Goal: Task Accomplishment & Management: Complete application form

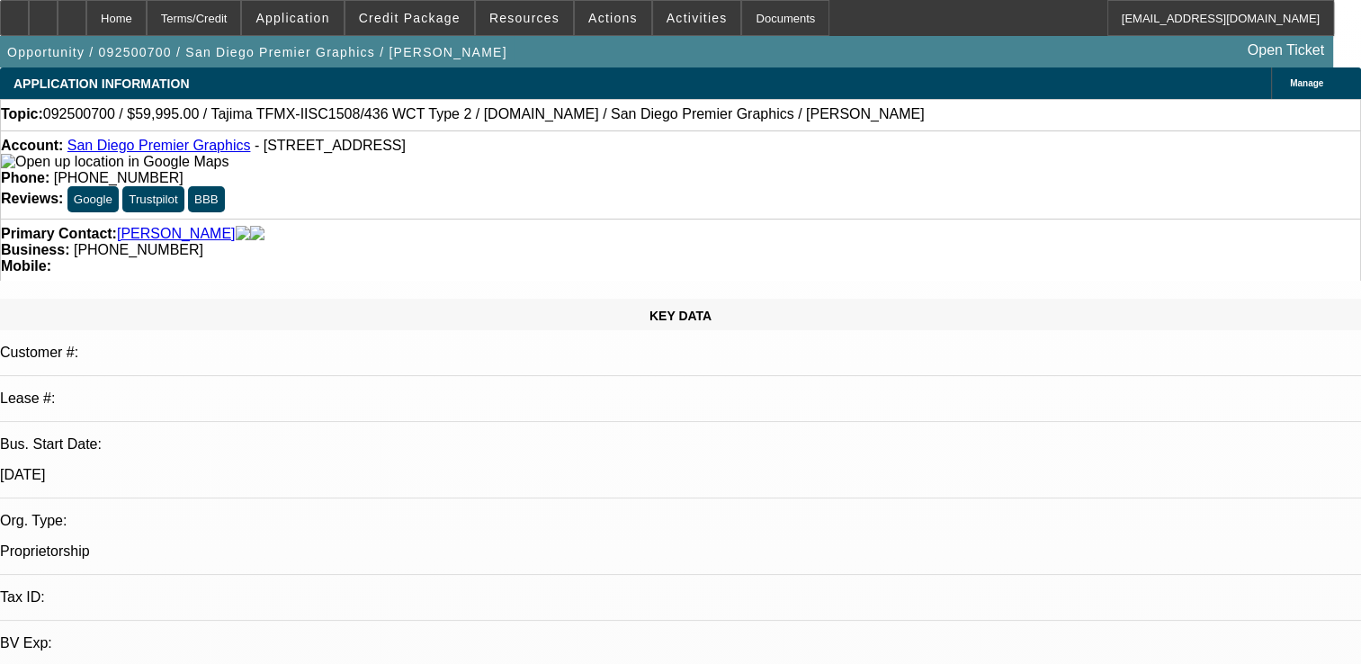
select select "0"
select select "2"
select select "0.1"
select select "1"
select select "2"
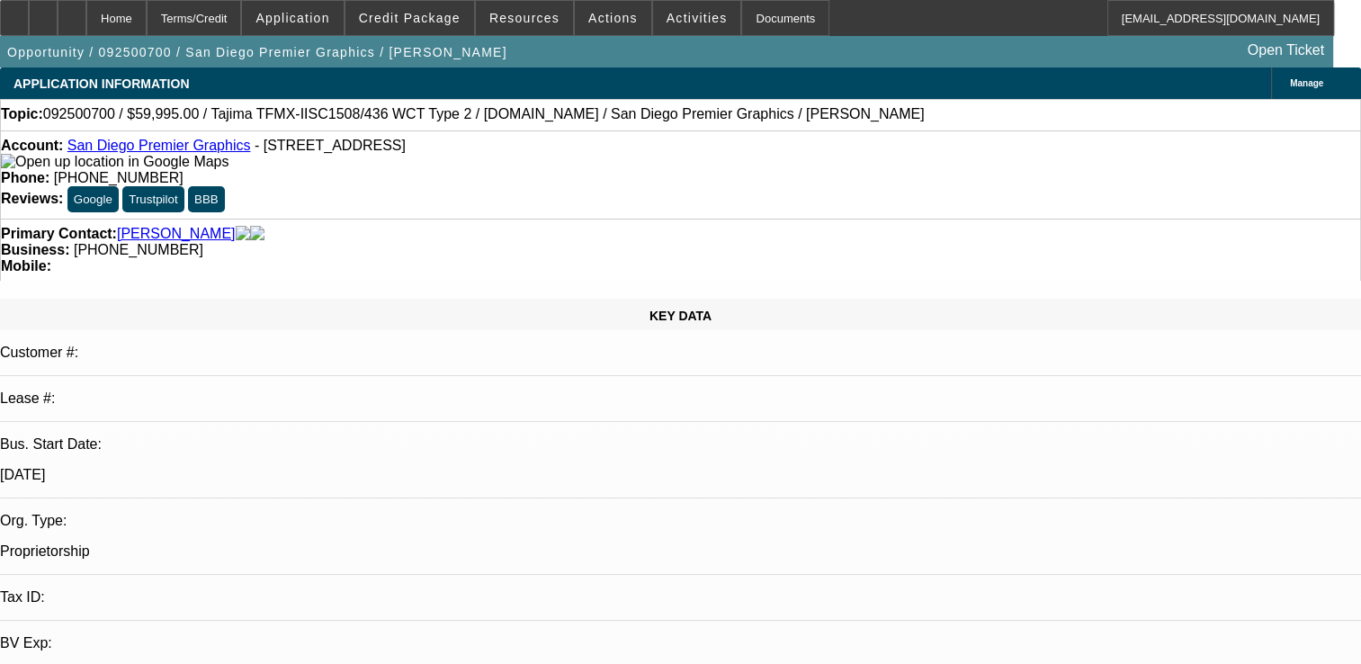
select select "4"
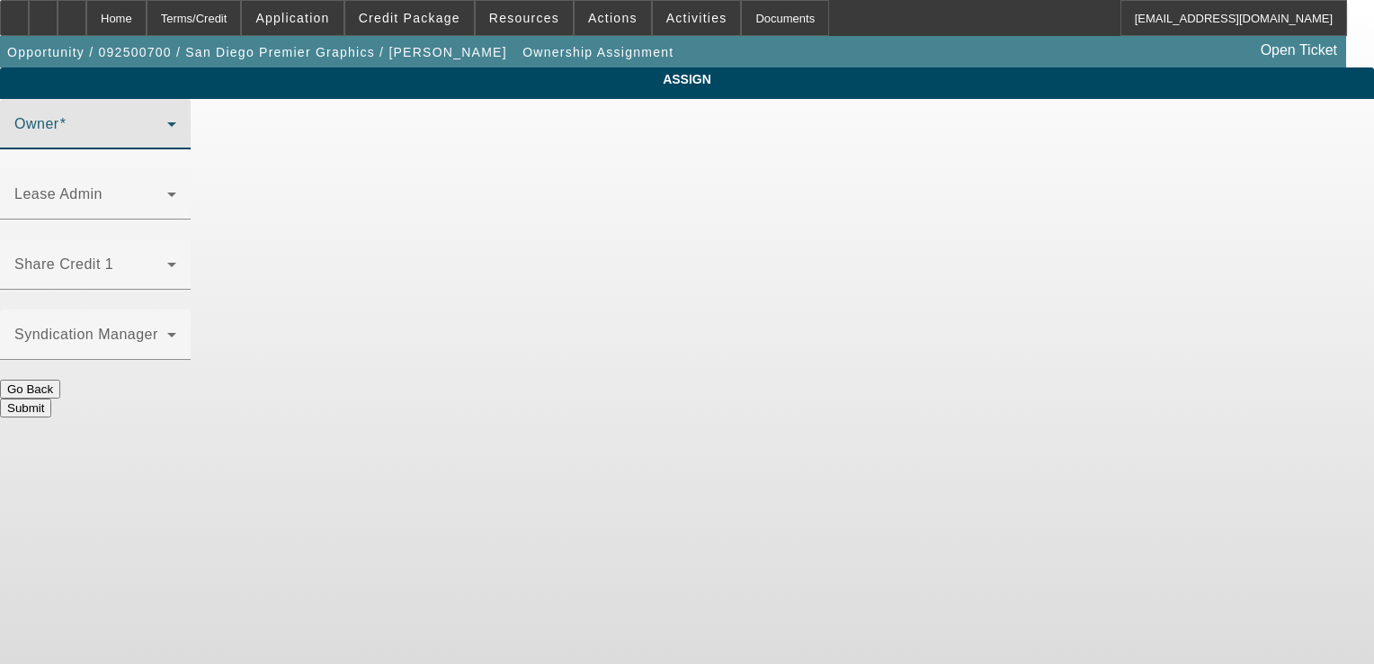
click at [167, 142] on span at bounding box center [90, 131] width 153 height 22
click at [183, 135] on icon at bounding box center [172, 124] width 22 height 22
click at [352, 232] on div "ASSIGN Owner Lease Admin Share Credit 1 Syndication Manager Go Back" at bounding box center [687, 242] width 1374 height 350
click at [167, 142] on span at bounding box center [90, 131] width 153 height 22
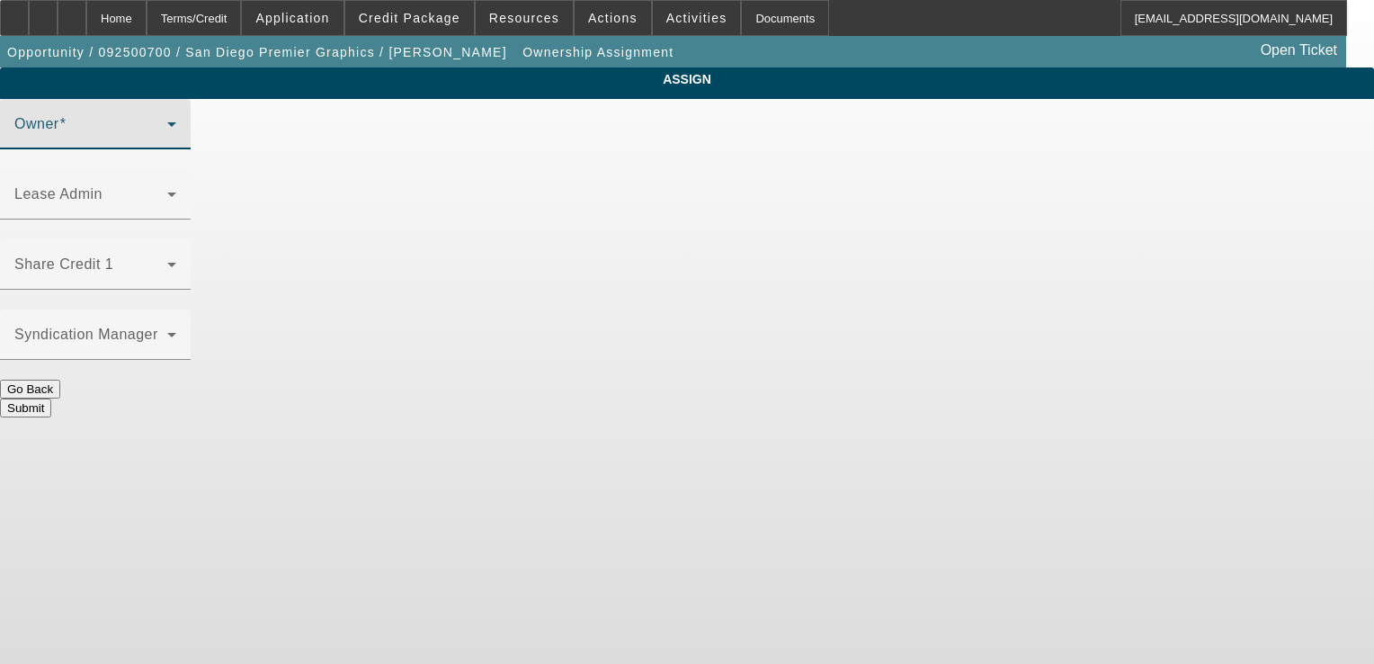
click at [183, 135] on icon at bounding box center [172, 124] width 22 height 22
click at [388, 218] on div "ASSIGN Owner Lease Admin Share Credit 1 Syndication Manager Go Back" at bounding box center [687, 242] width 1374 height 350
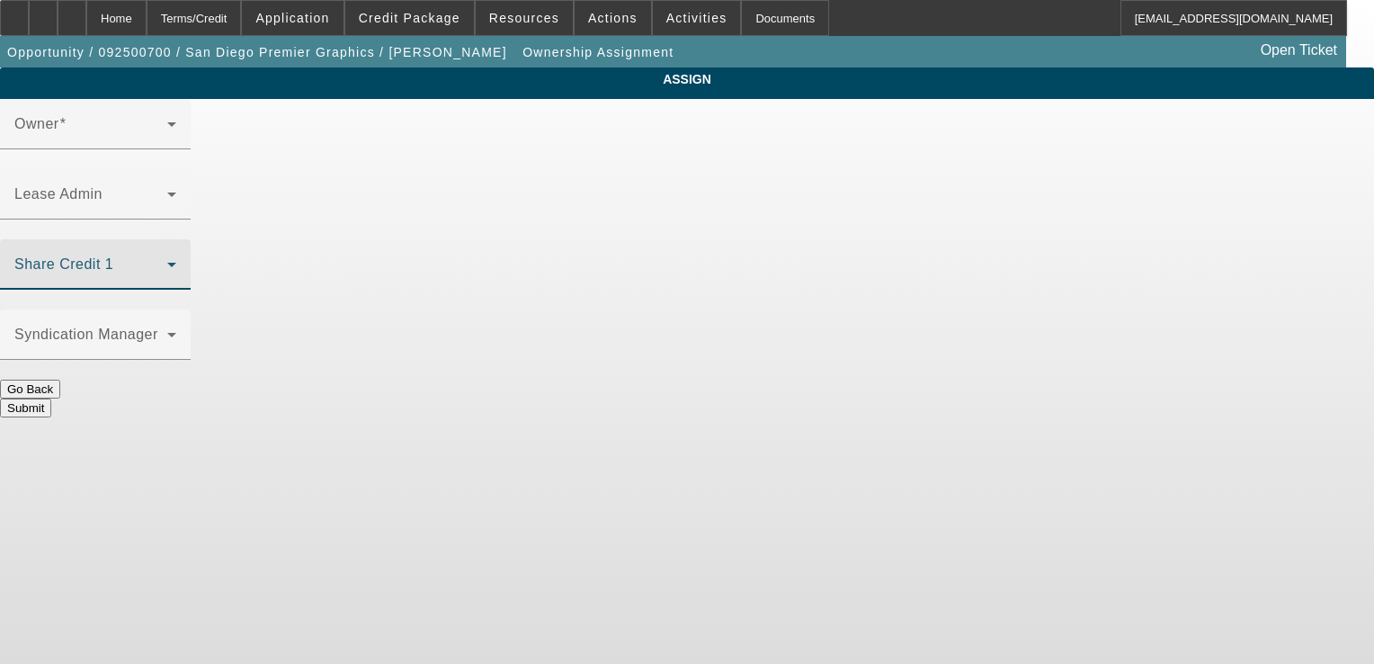
click at [167, 261] on span at bounding box center [90, 272] width 153 height 22
click at [378, 211] on div "ASSIGN Owner Lease Admin Share Credit 1 Syndication Manager Go Back" at bounding box center [687, 242] width 1374 height 350
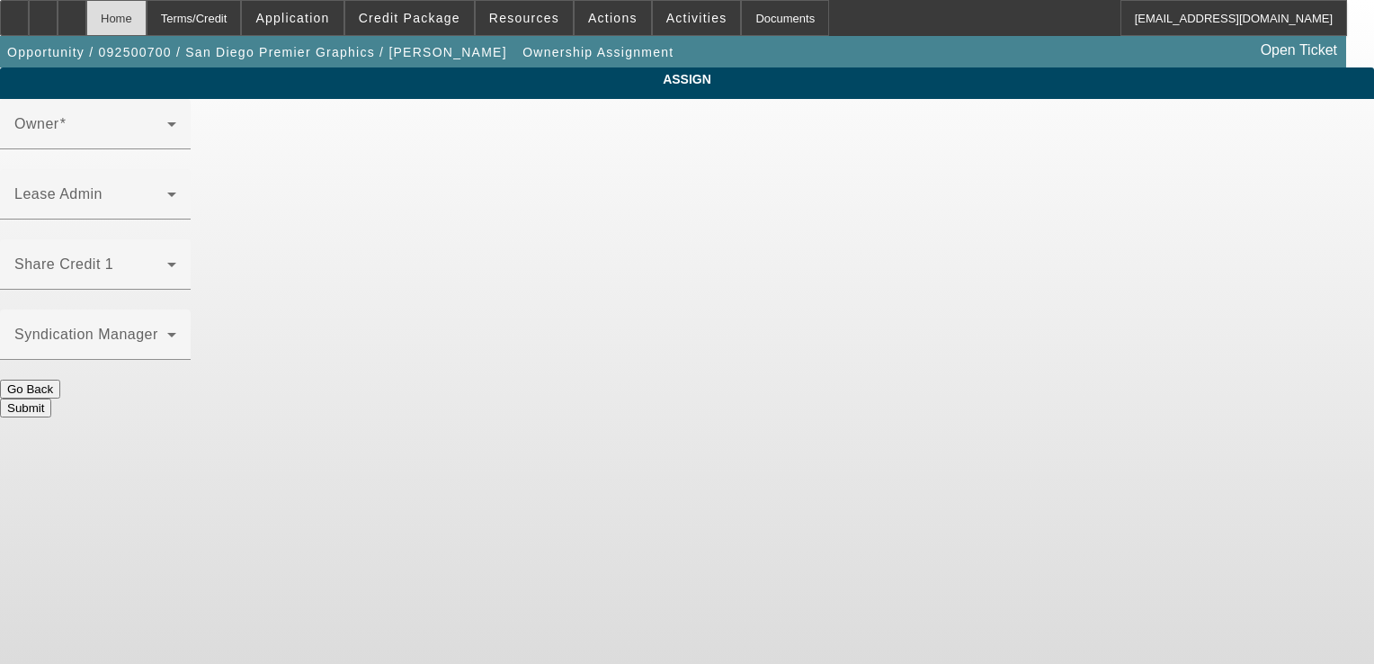
click at [147, 23] on div "Home" at bounding box center [116, 18] width 60 height 36
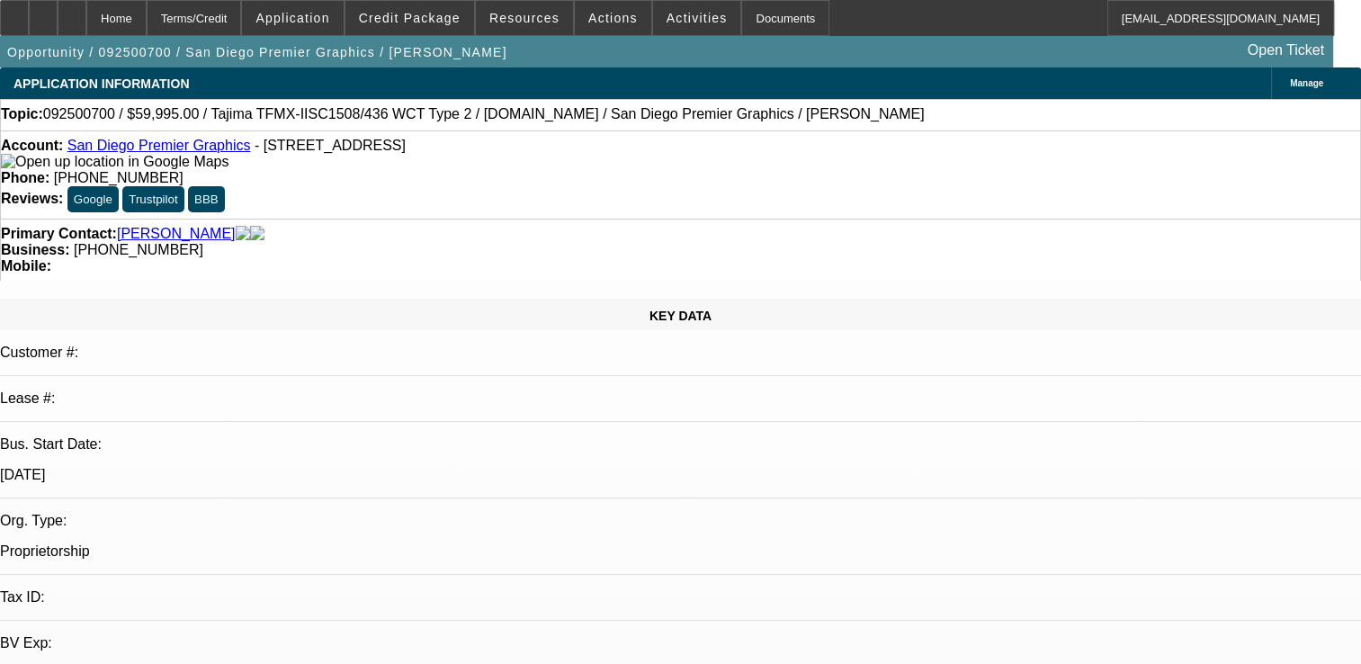
select select "0"
select select "2"
select select "0.1"
select select "4"
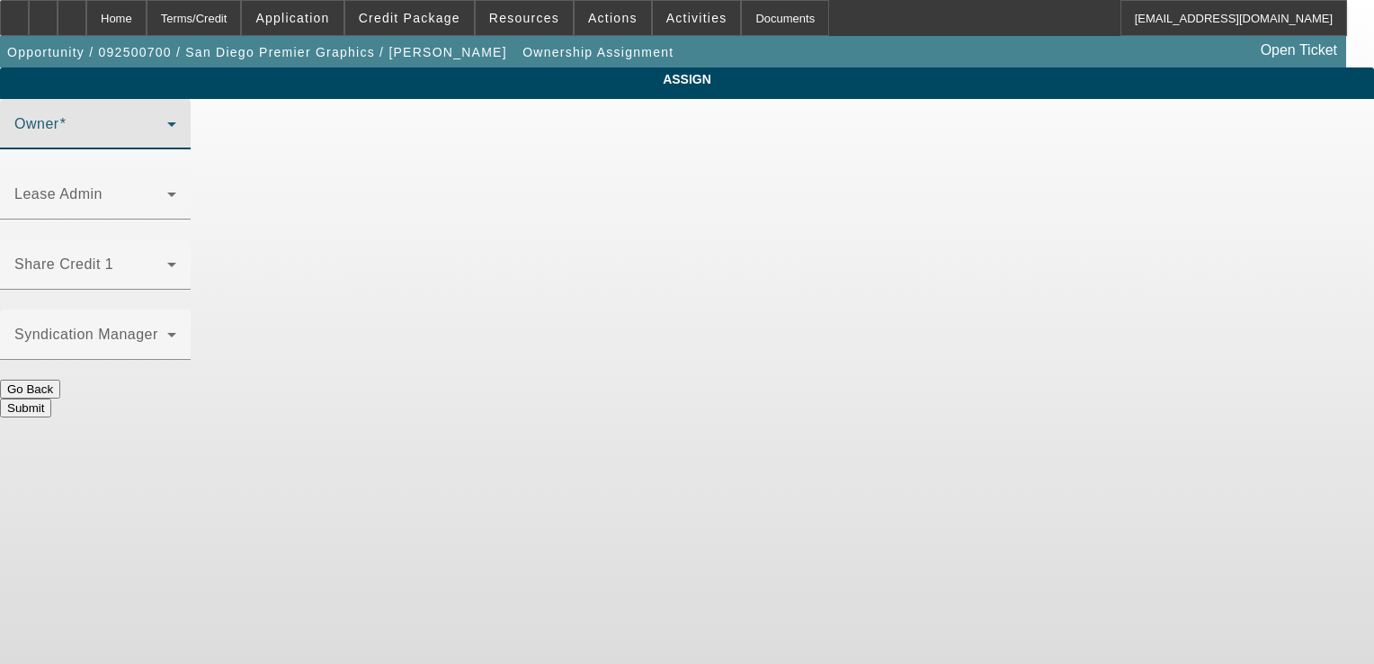
click at [183, 135] on icon at bounding box center [172, 124] width 22 height 22
click at [167, 142] on span at bounding box center [90, 131] width 153 height 22
click at [219, 20] on div "Terms/Credit" at bounding box center [194, 18] width 95 height 36
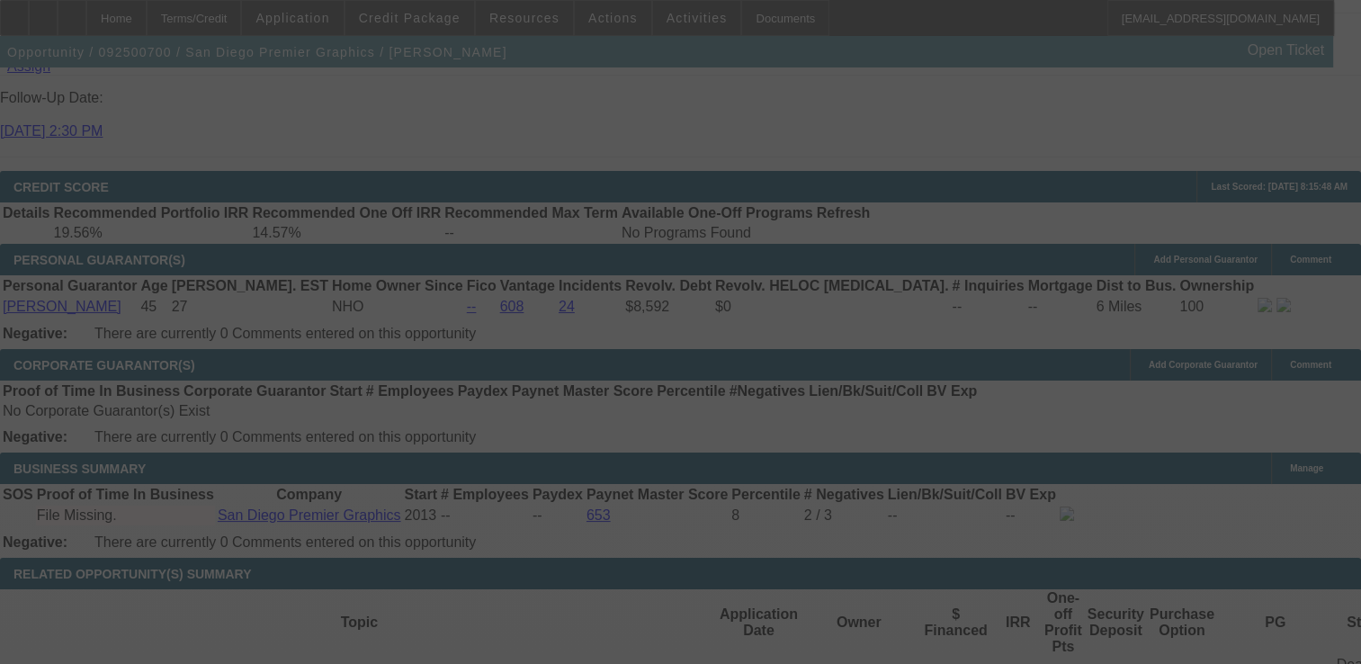
scroll to position [2339, 0]
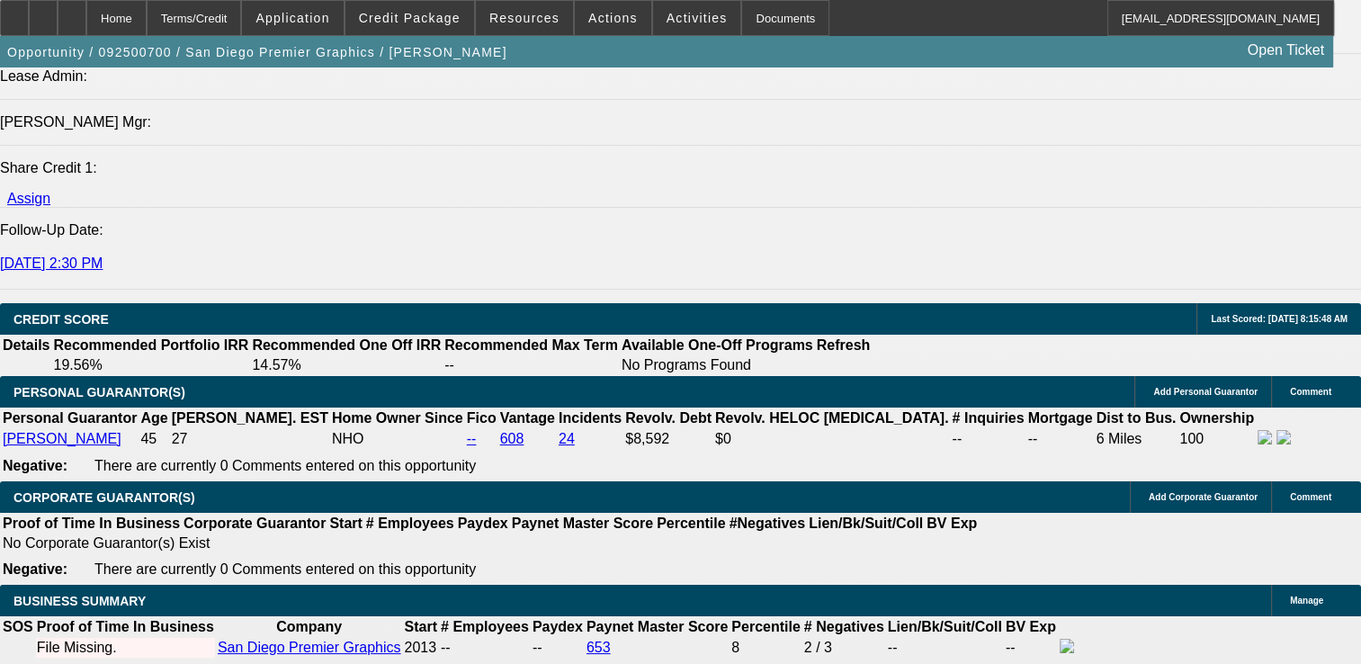
select select "0"
select select "2"
select select "0.1"
select select "4"
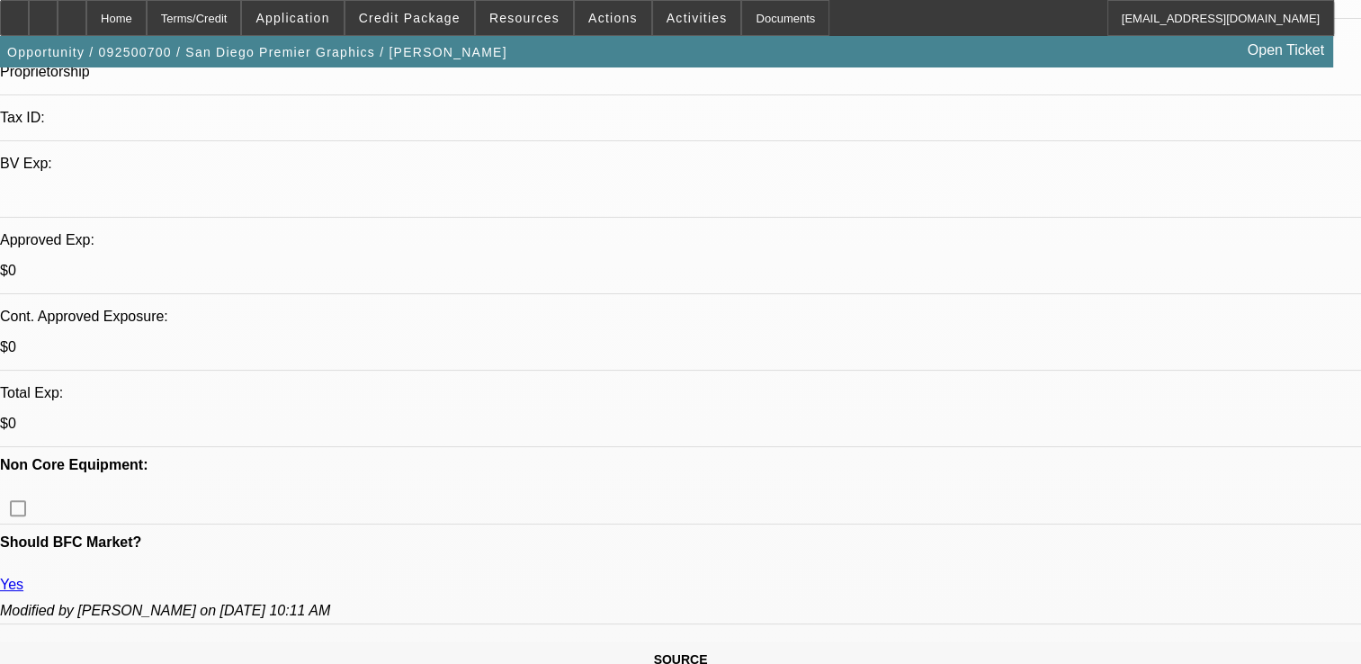
scroll to position [181, 0]
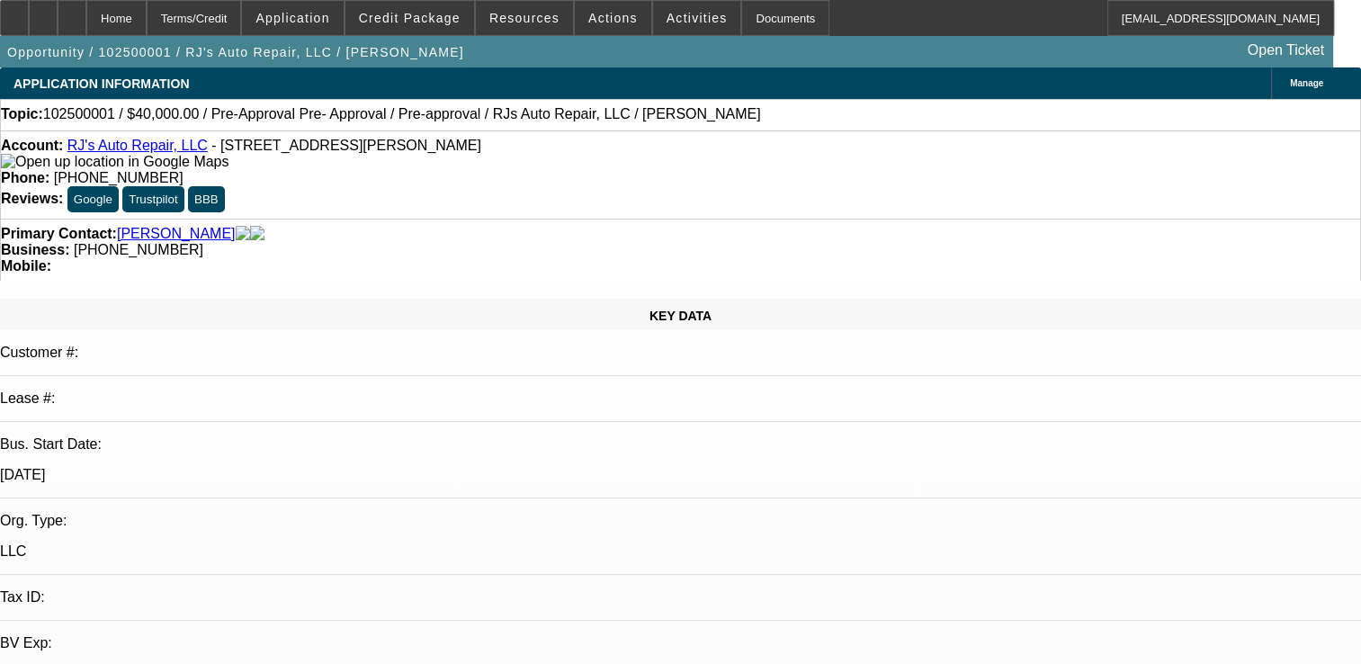
select select "0"
select select "1"
select select "3"
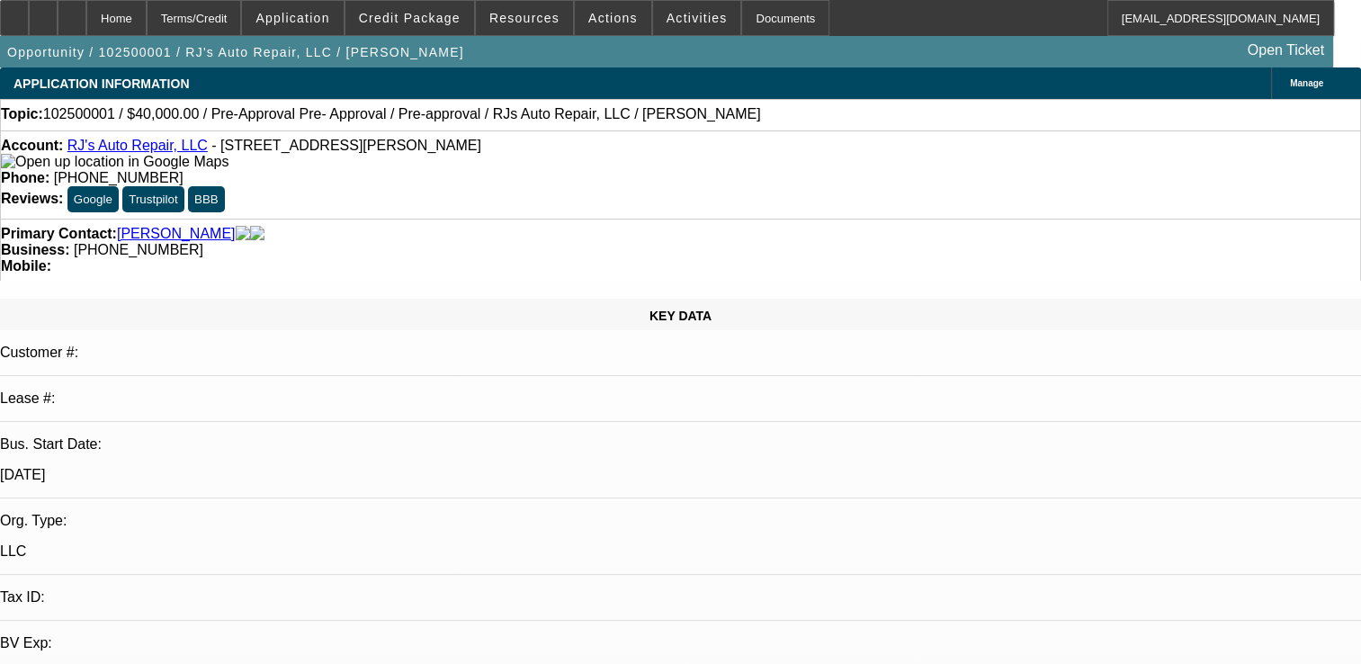
select select "6"
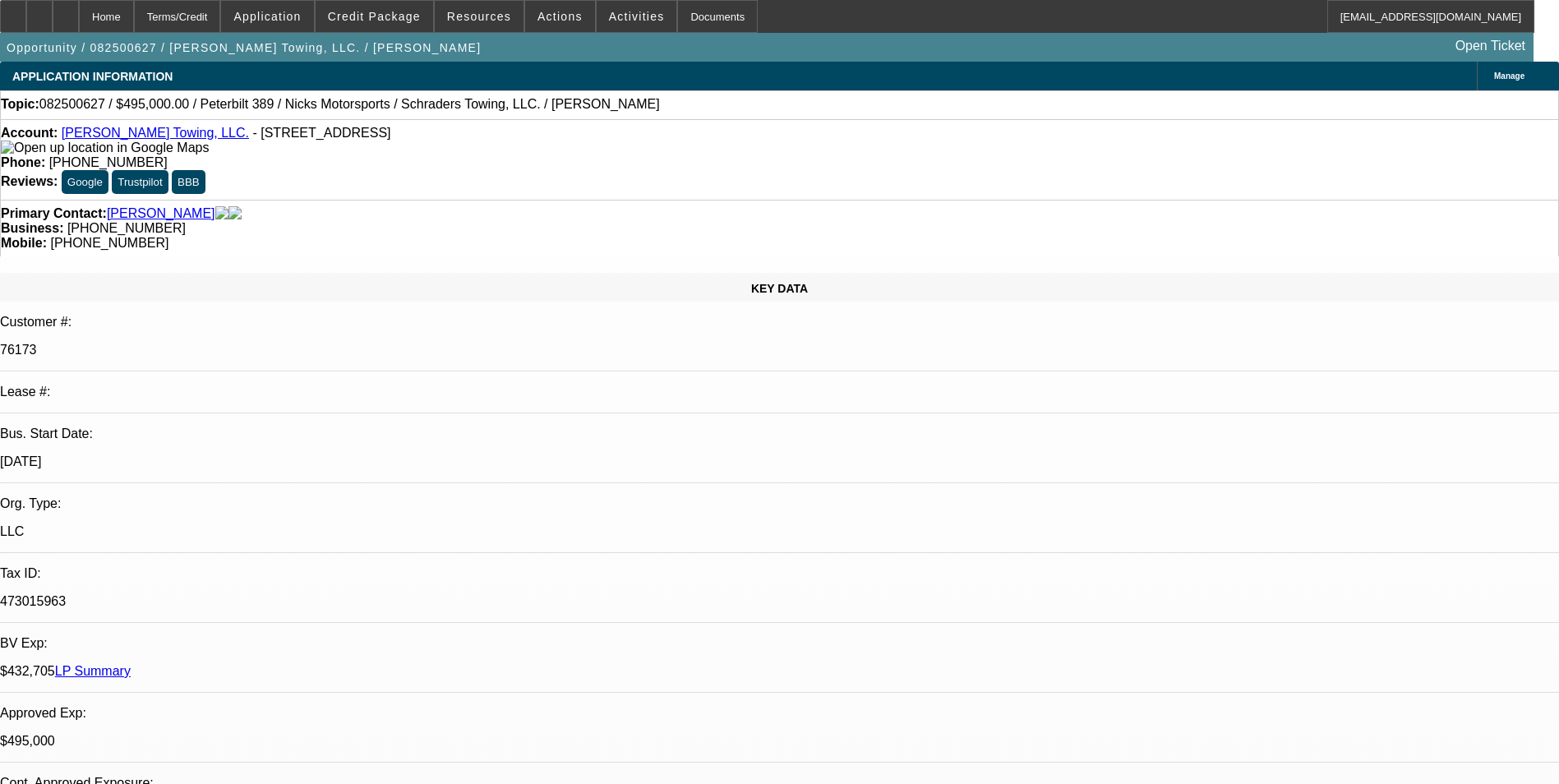
select select "0"
select select "2"
select select "0.1"
select select "0"
select select "2"
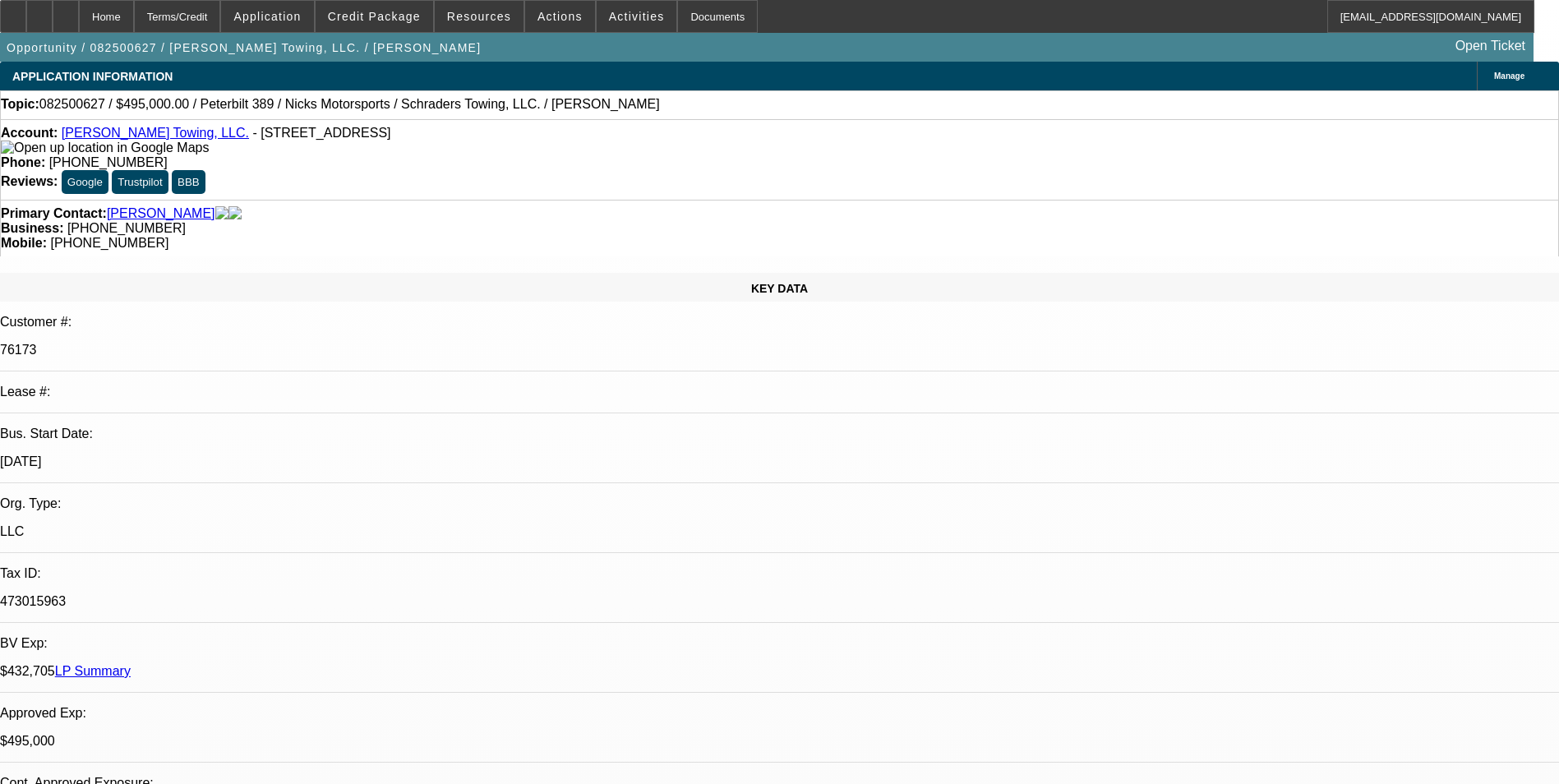
select select "0.1"
select select "0"
select select "2"
select select "0.1"
select select "0"
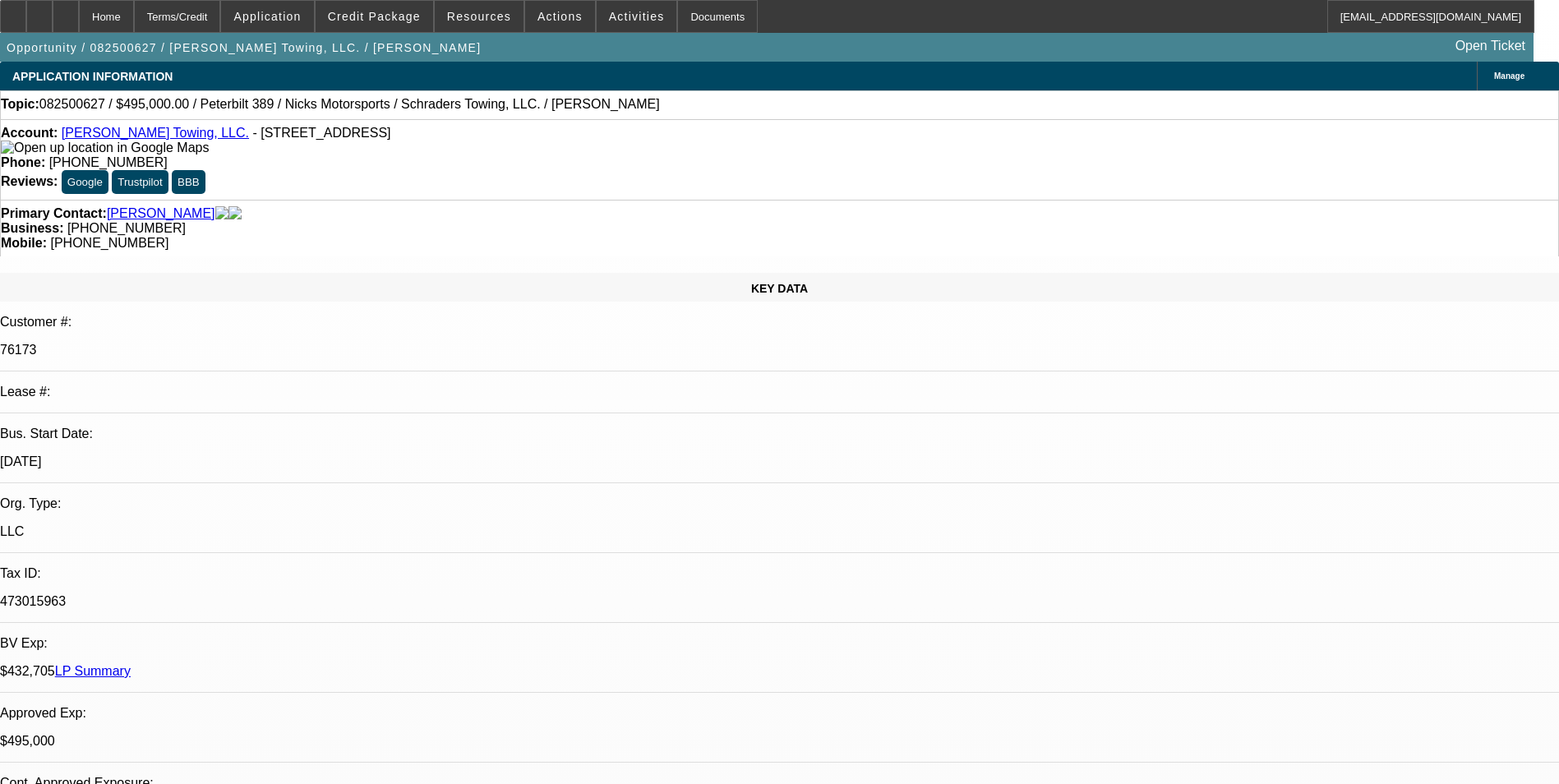
select select "2"
select select "0.1"
select select "1"
select select "2"
select select "4"
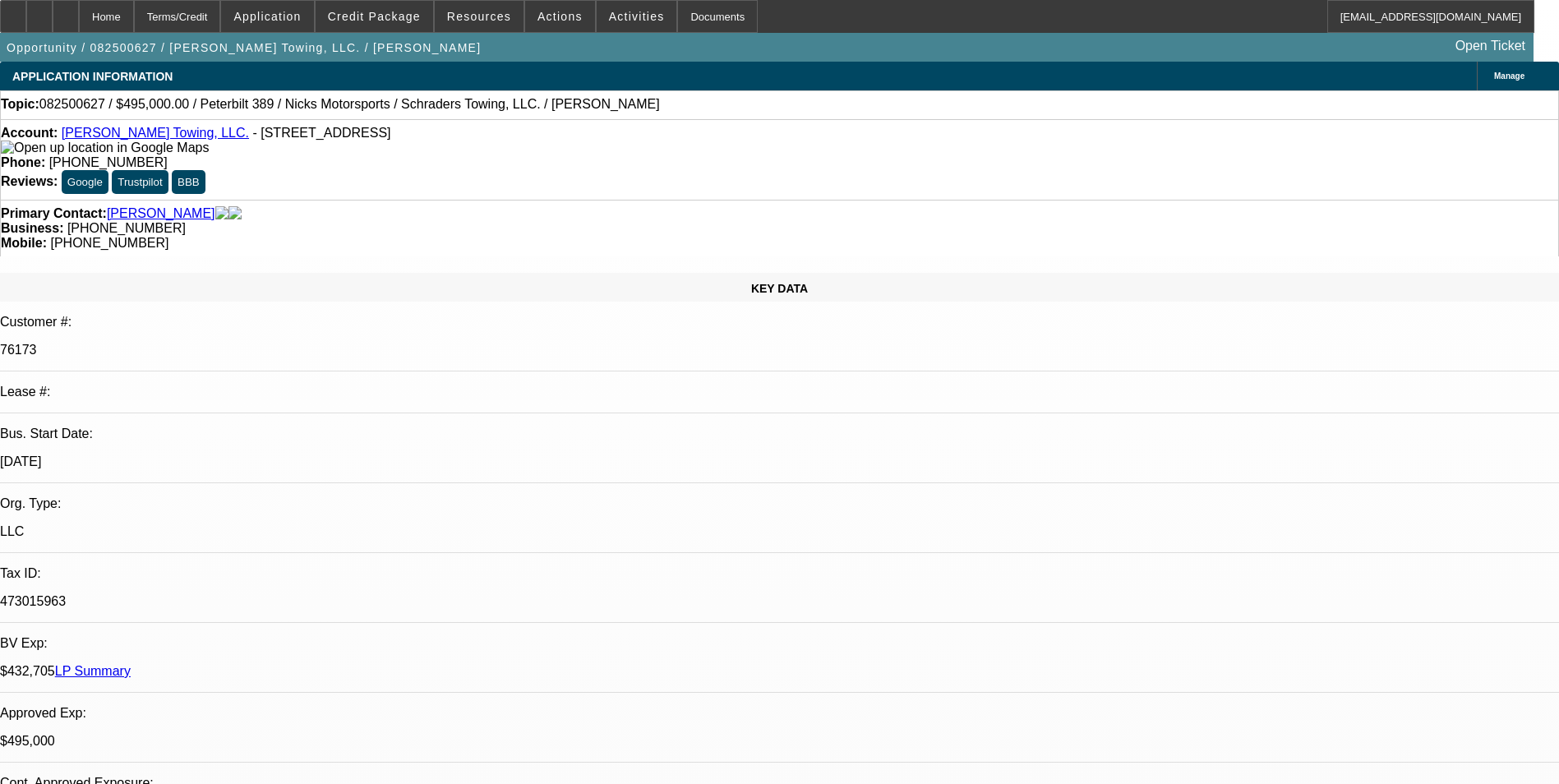
select select "1"
select select "2"
select select "4"
select select "1"
select select "2"
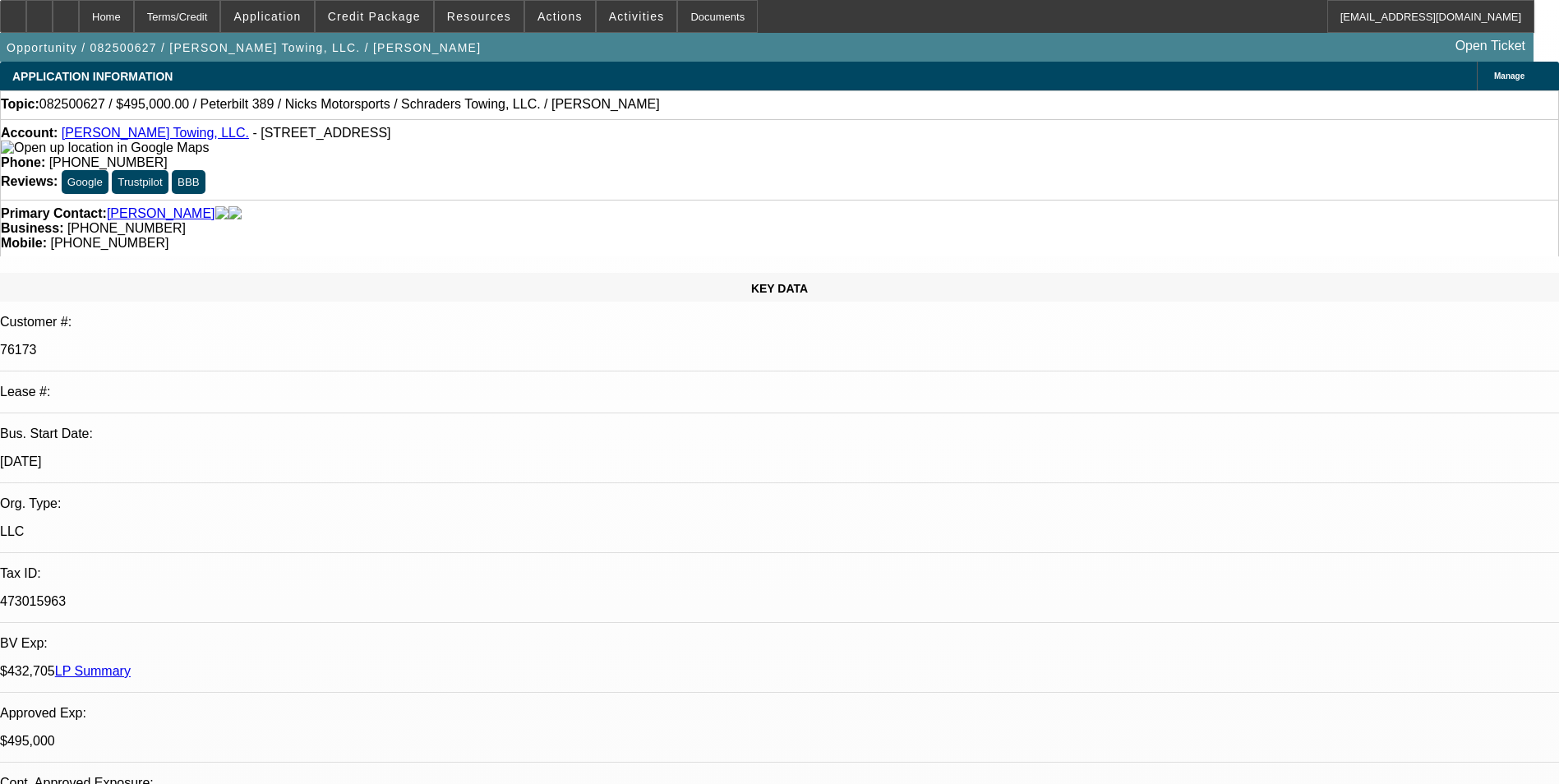
select select "4"
select select "1"
select select "2"
select select "4"
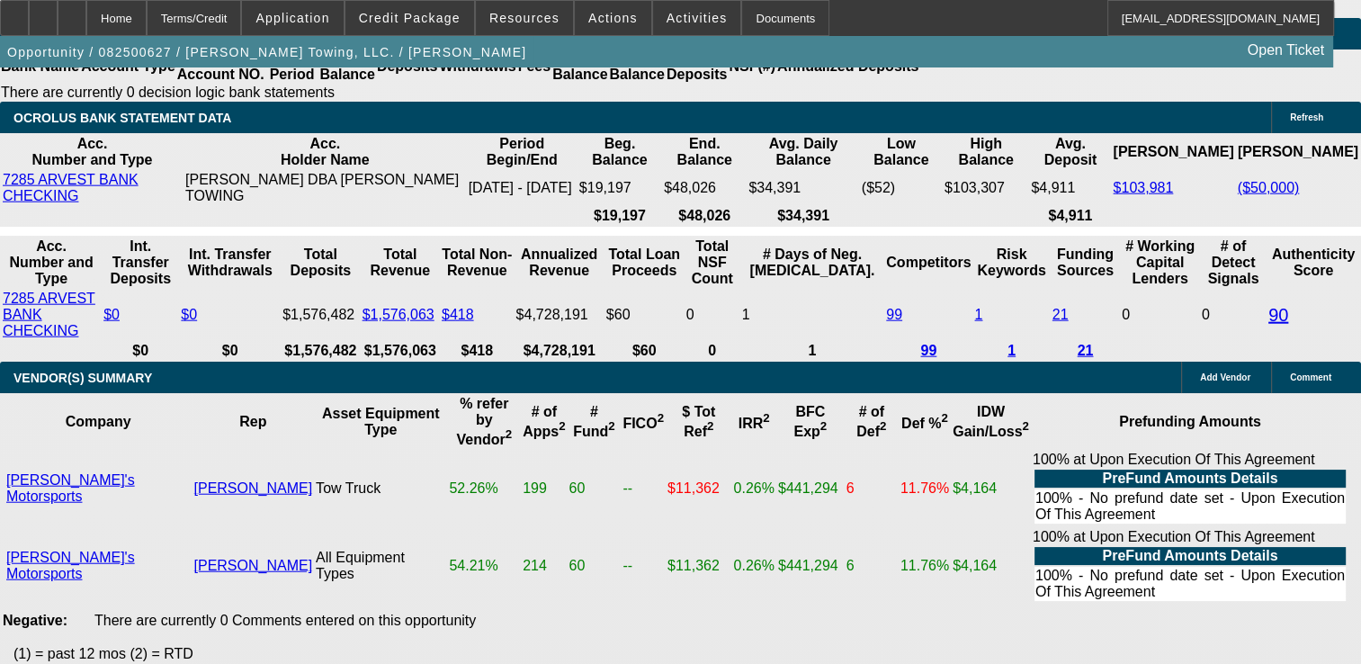
scroll to position [4316, 0]
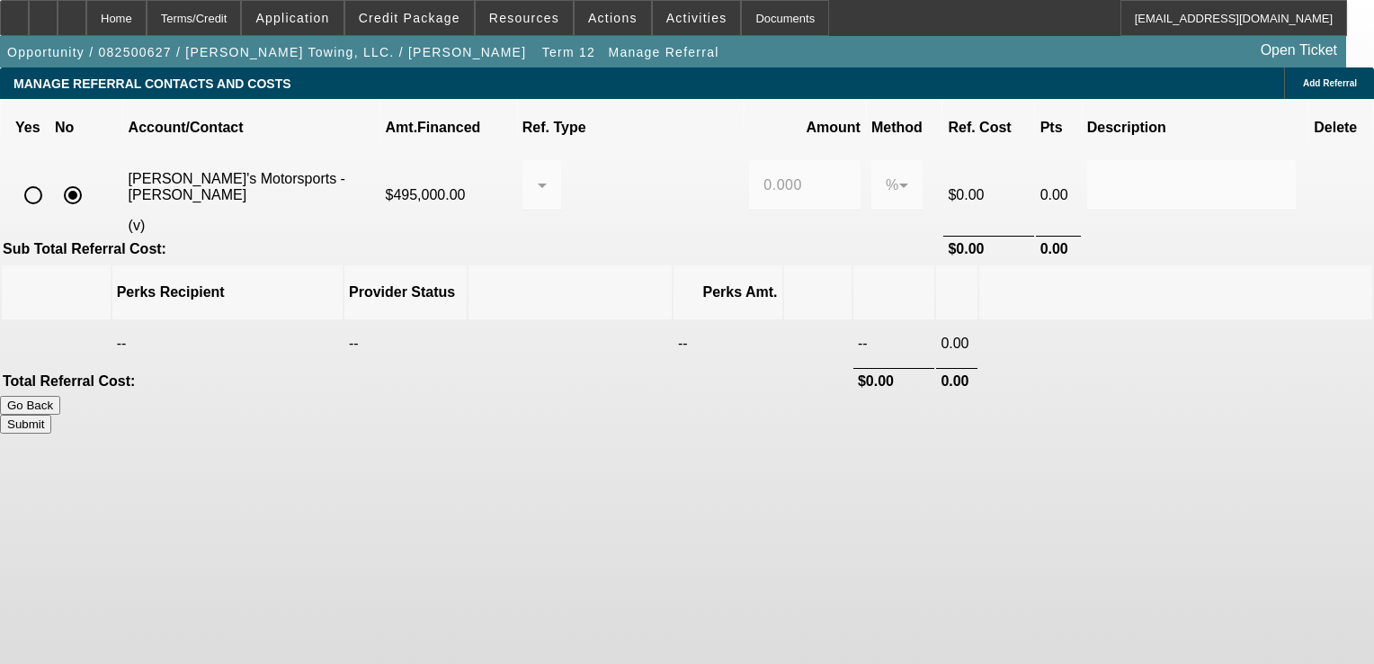
click at [51, 188] on input "radio" at bounding box center [33, 195] width 36 height 36
radio input "true"
click at [547, 181] on div at bounding box center [542, 185] width 10 height 50
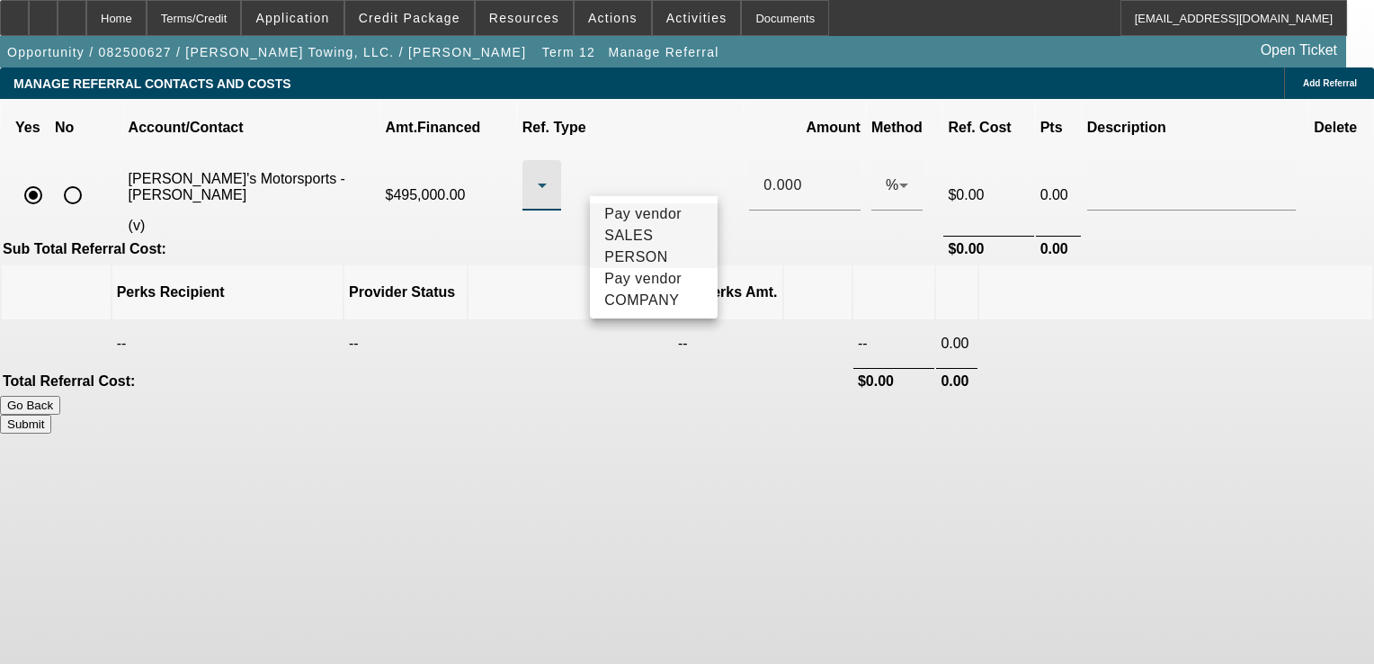
drag, startPoint x: 657, startPoint y: 242, endPoint x: 712, endPoint y: 207, distance: 65.1
click at [657, 242] on span "Pay vendor SALES PERSON" at bounding box center [653, 235] width 99 height 65
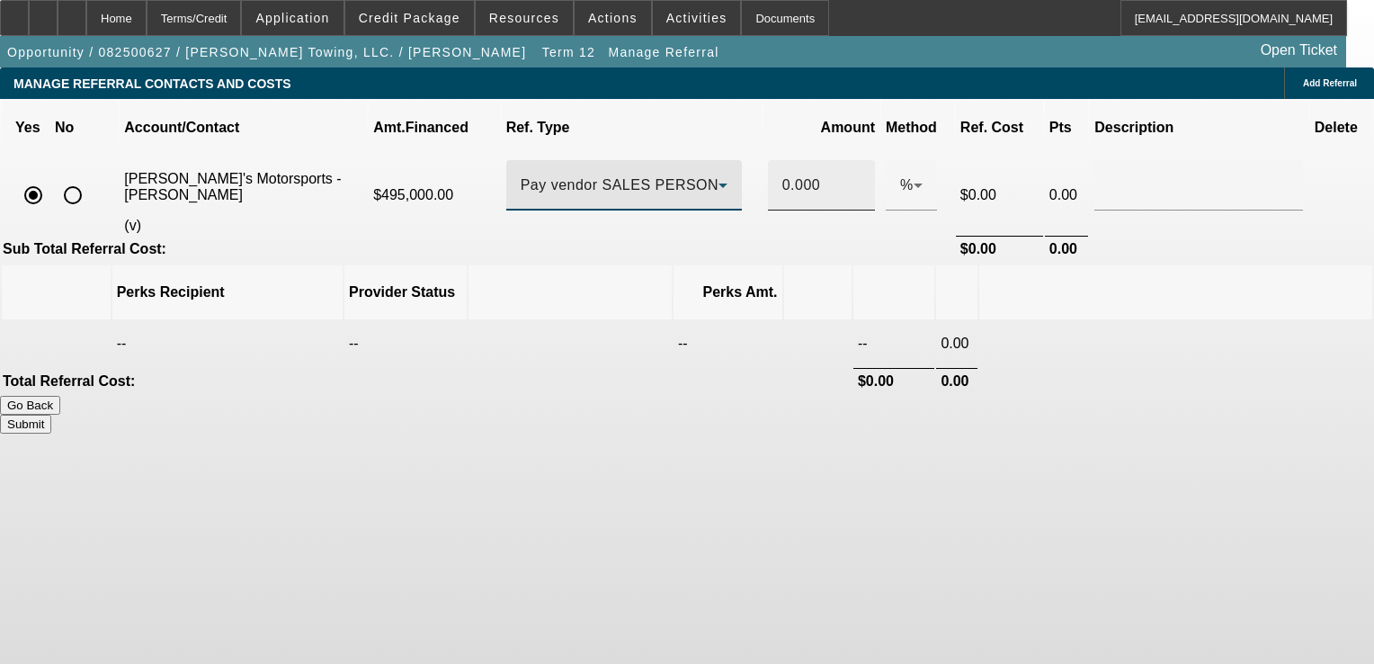
click at [817, 170] on div "0.000" at bounding box center [821, 185] width 107 height 50
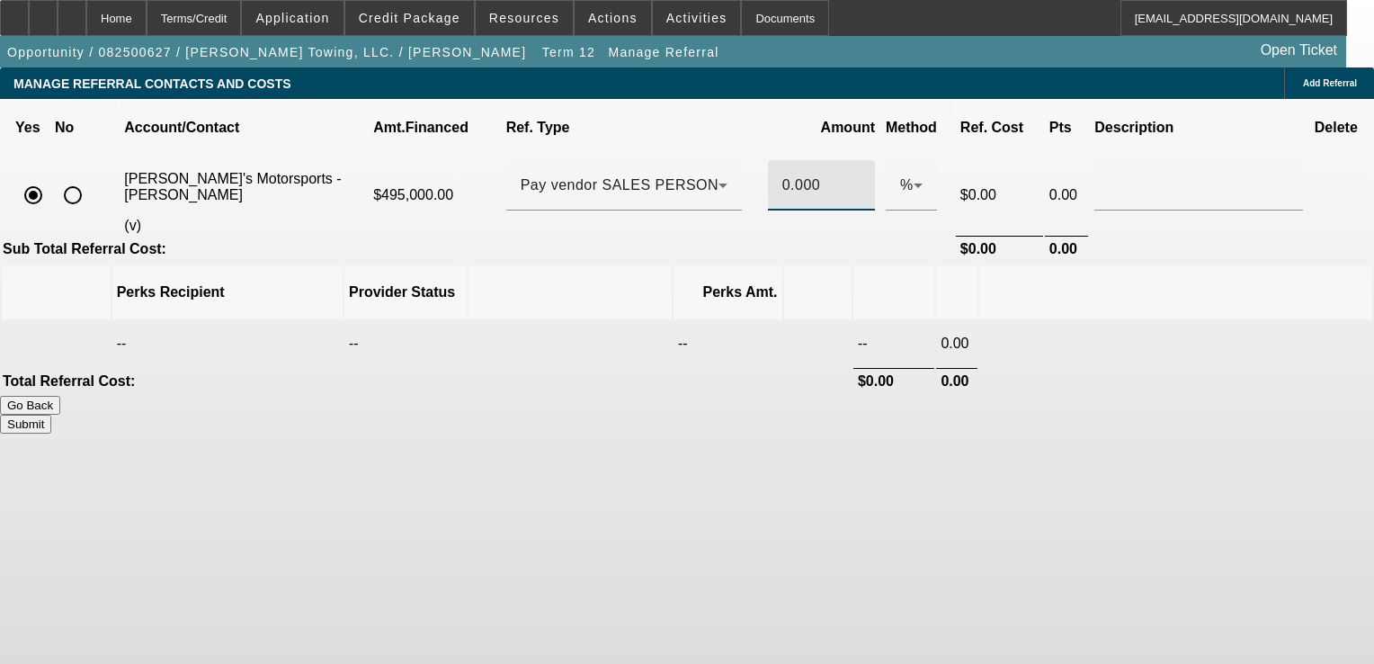
click at [803, 174] on input "0.000" at bounding box center [821, 185] width 78 height 22
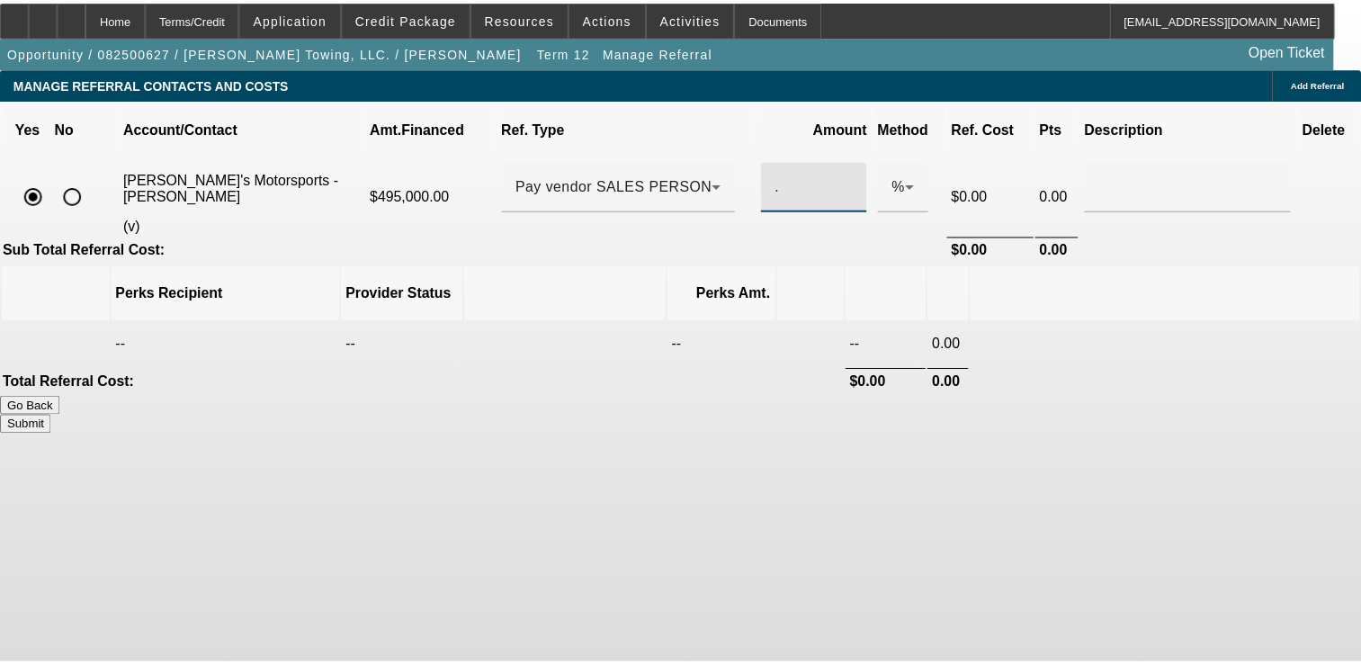
scroll to position [0, 0]
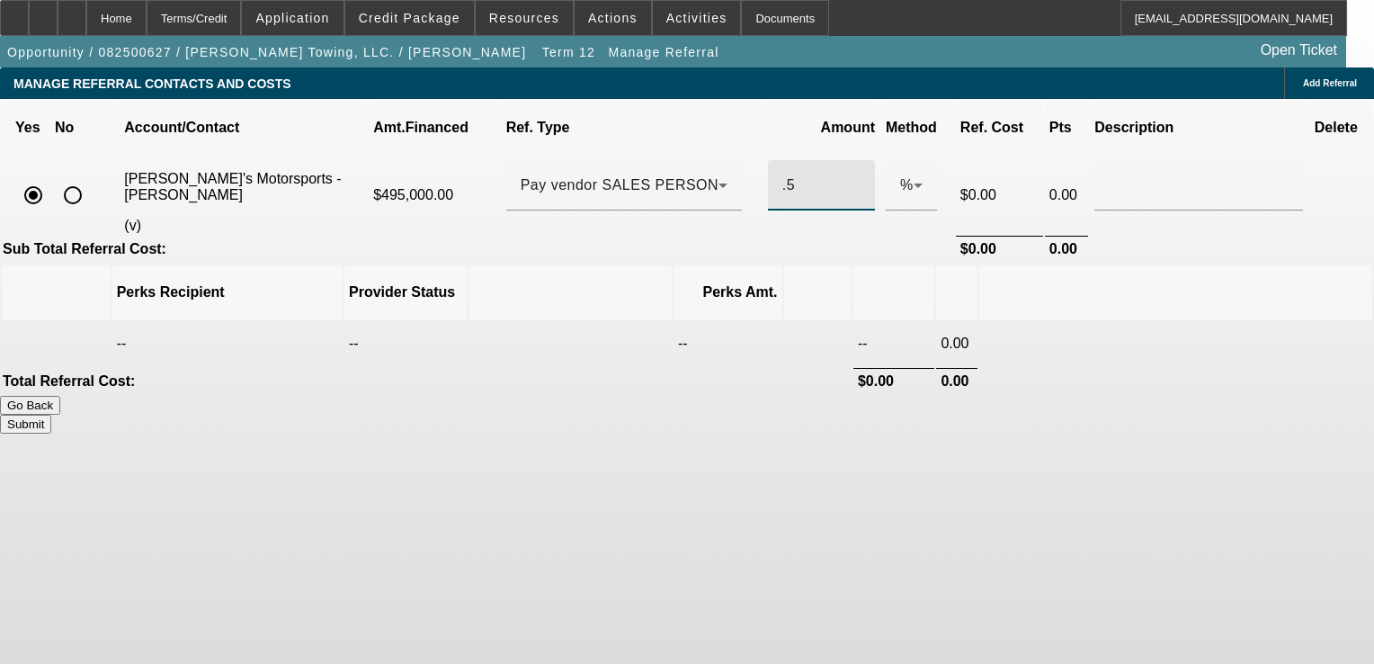
click at [1126, 209] on table "Yes No Account/Contact Amt.Financed Ref. Type Amount Method Ref. Cost Pts Descr…" at bounding box center [687, 181] width 1374 height 165
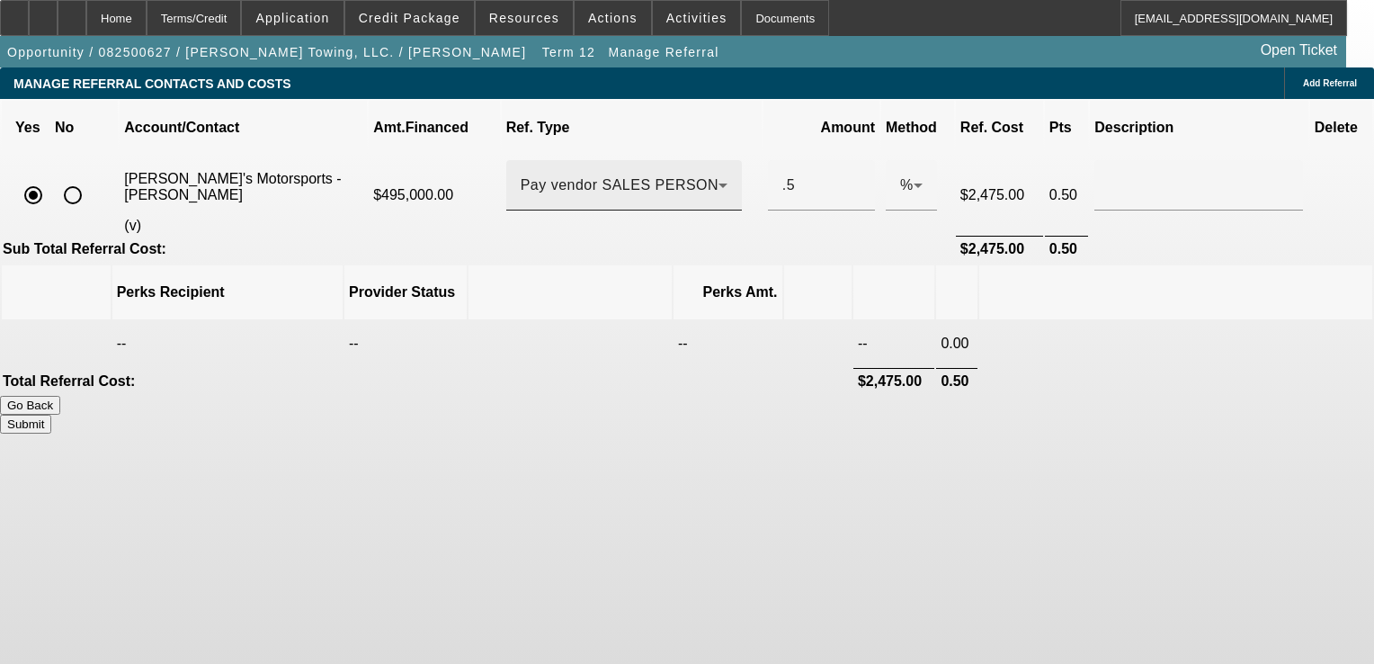
click at [673, 177] on span "Pay vendor SALES PERSON" at bounding box center [620, 184] width 198 height 15
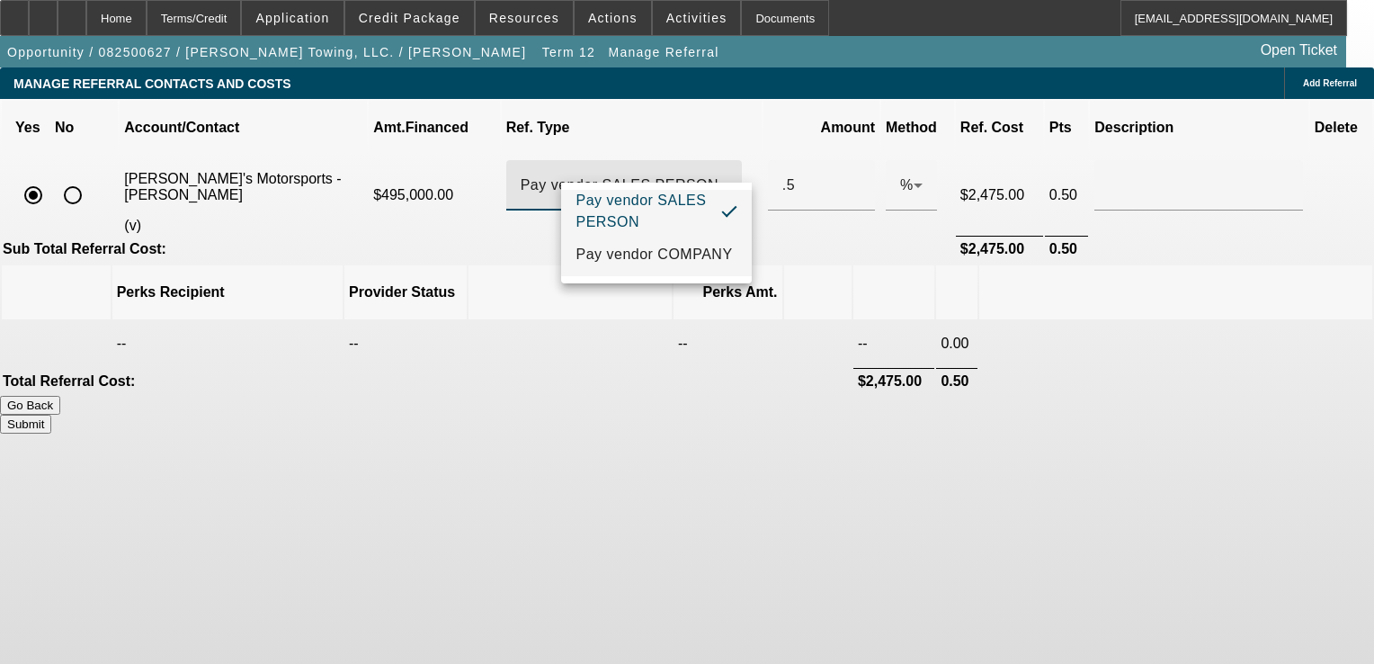
click at [657, 260] on span "Pay vendor COMPANY" at bounding box center [654, 255] width 156 height 22
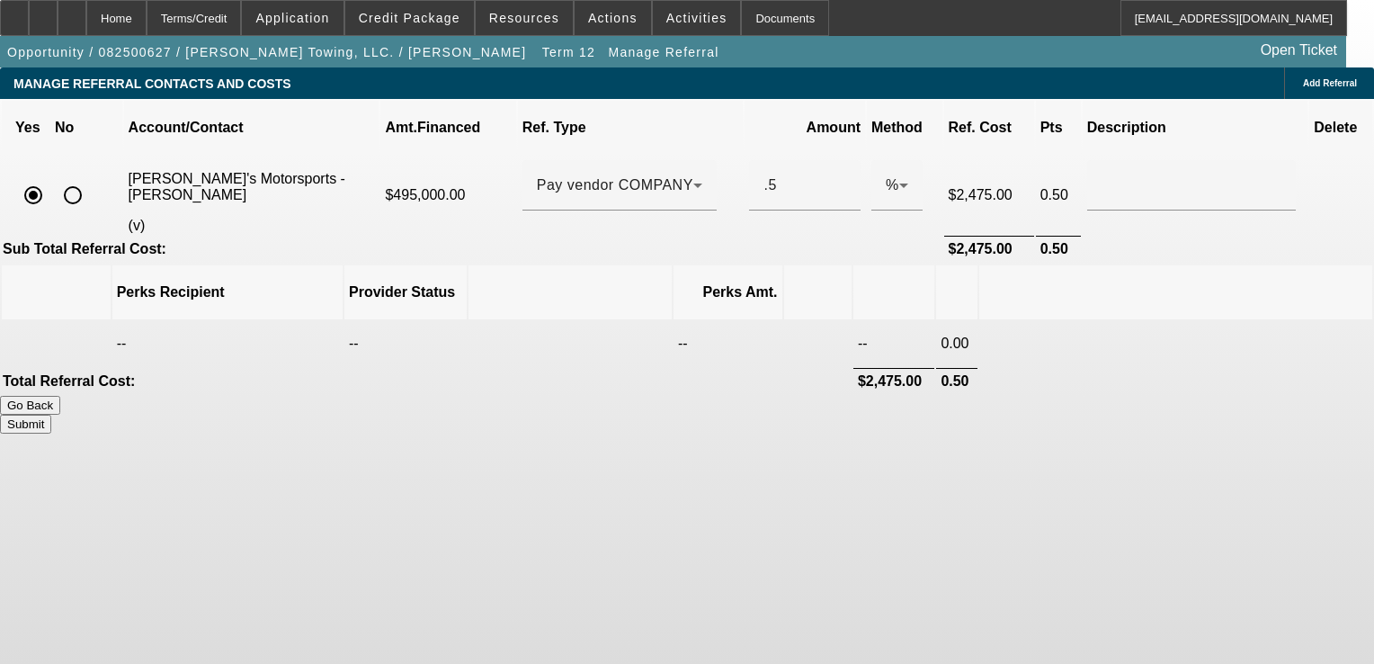
click at [1165, 196] on div "MANAGE REFERRAL CONTACTS AND COSTS Add Referral Yes No Account/Contact Amt.Fina…" at bounding box center [687, 250] width 1374 height 366
click at [776, 174] on input ".5" at bounding box center [804, 185] width 83 height 22
click at [1201, 202] on div "MANAGE REFERRAL CONTACTS AND COSTS Add Referral Yes No Account/Contact Amt.Fina…" at bounding box center [687, 250] width 1374 height 366
click at [871, 183] on div "%" at bounding box center [896, 185] width 51 height 50
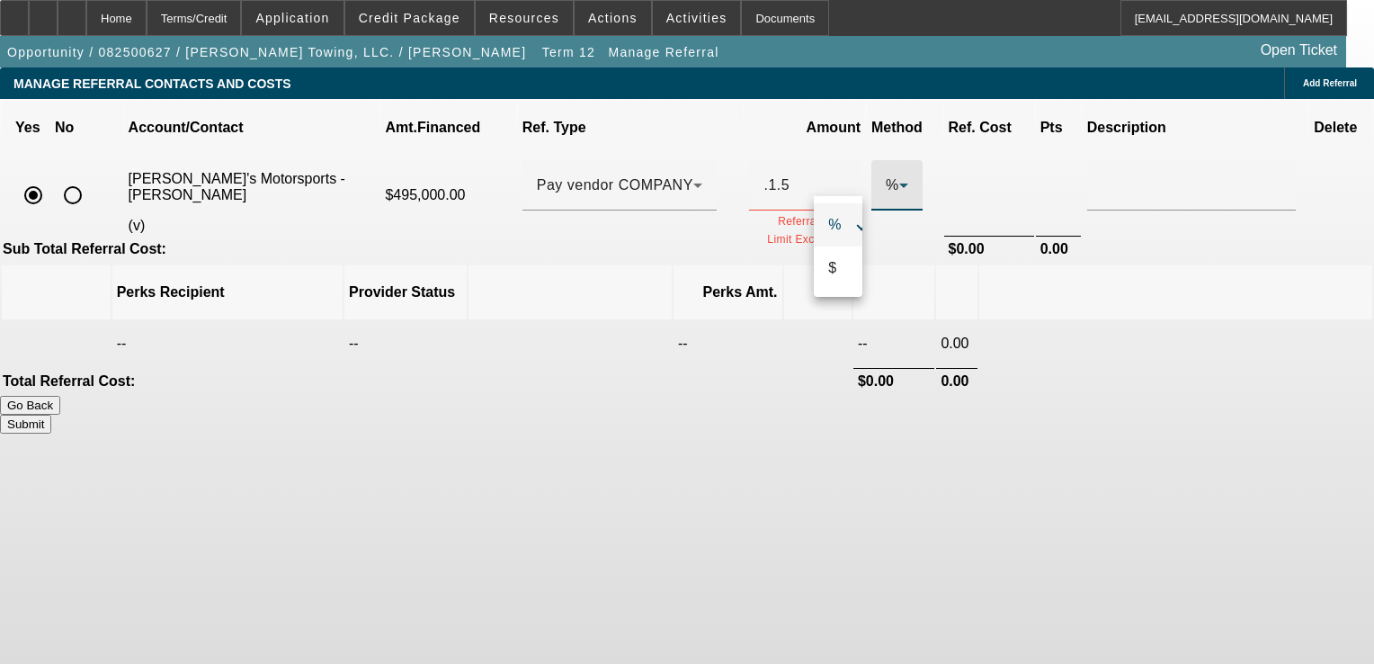
click at [1262, 267] on div at bounding box center [687, 332] width 1374 height 664
click at [777, 174] on input ".1.5" at bounding box center [804, 185] width 83 height 22
click at [1213, 237] on div "MANAGE REFERRAL CONTACTS AND COSTS Add Referral Yes No Account/Contact Amt.Fina…" at bounding box center [687, 250] width 1374 height 366
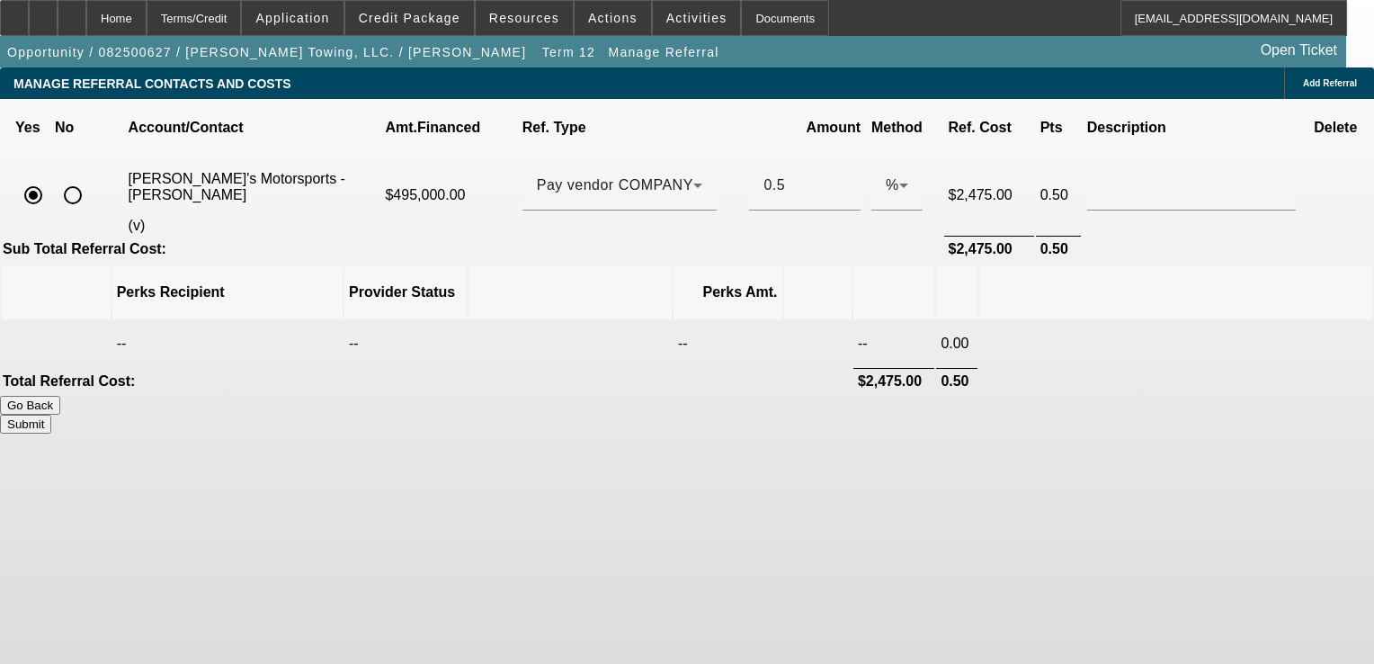
click at [51, 415] on button "Submit" at bounding box center [25, 424] width 51 height 19
type input "0.500"
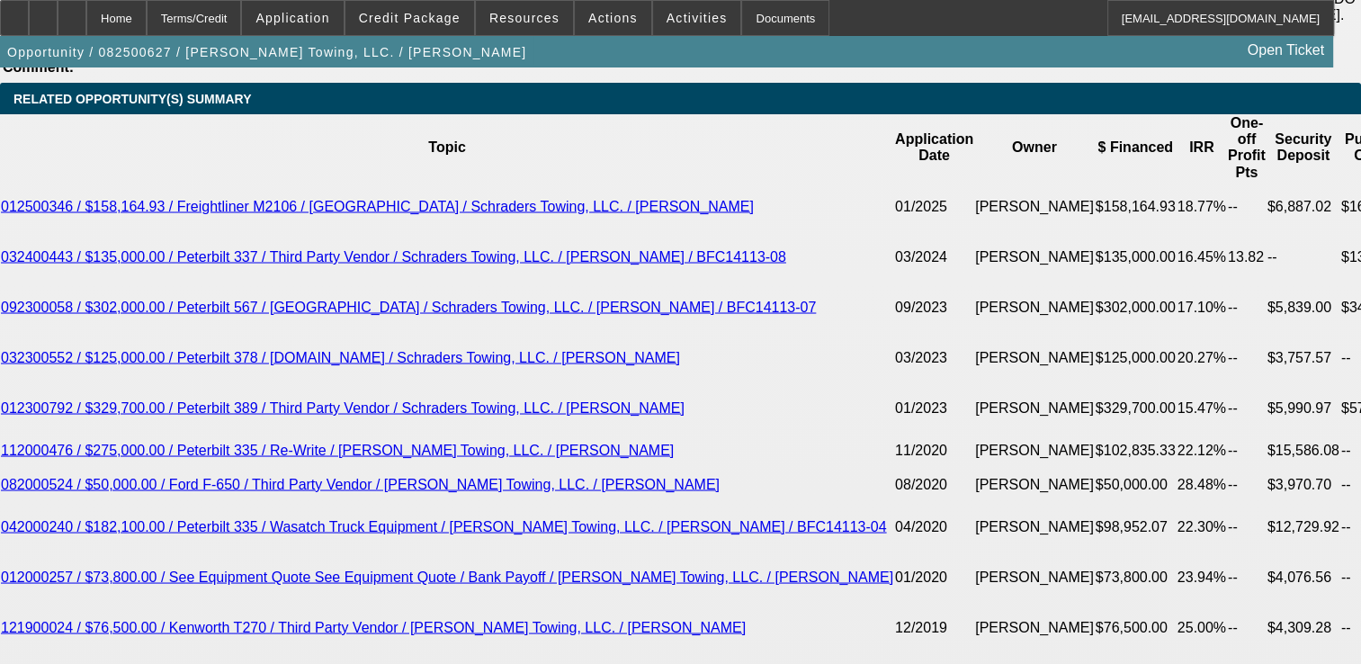
select select "0"
select select "2"
select select "0.1"
select select "4"
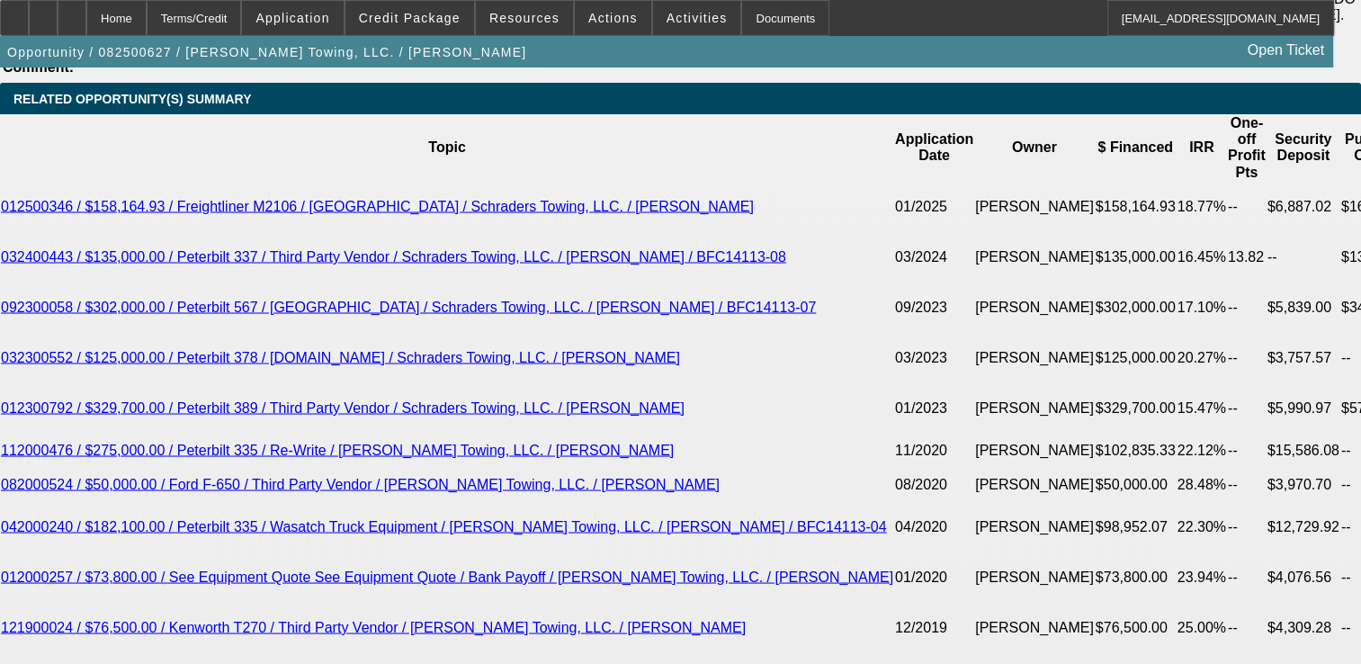
select select "0"
select select "2"
select select "0.1"
select select "4"
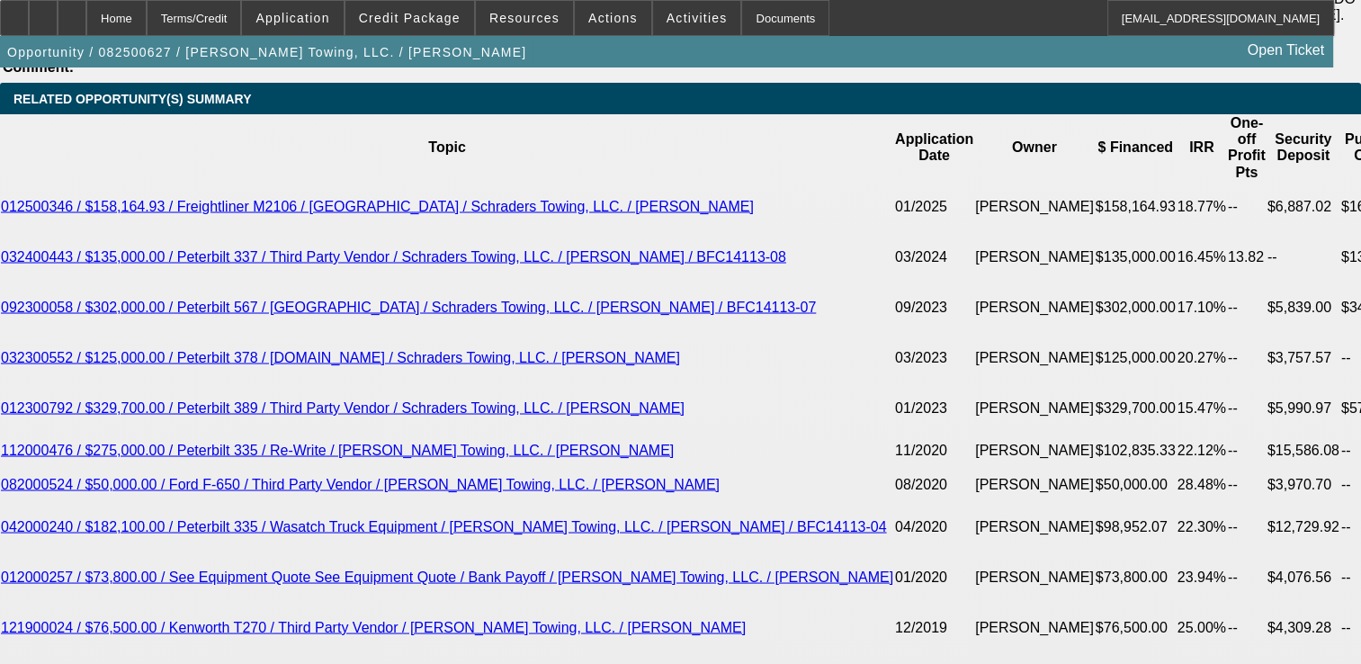
select select "0"
select select "2"
select select "0.1"
select select "4"
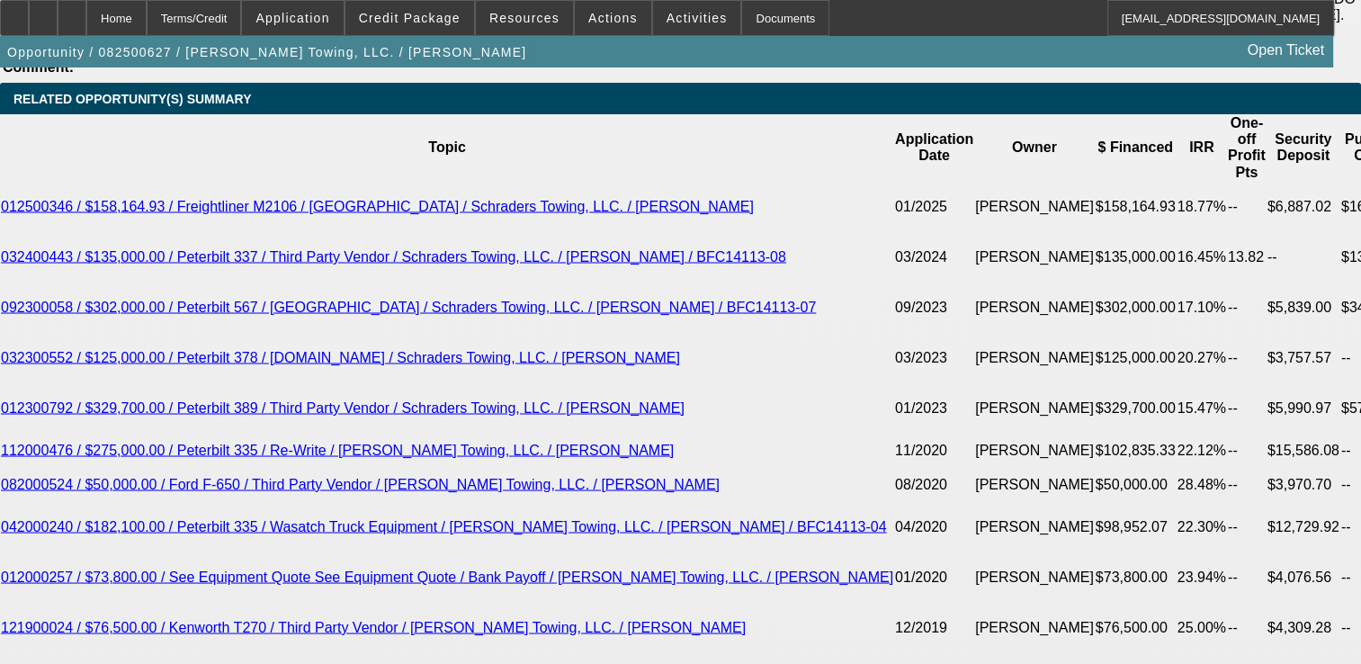
select select "0"
select select "2"
select select "0.1"
select select "4"
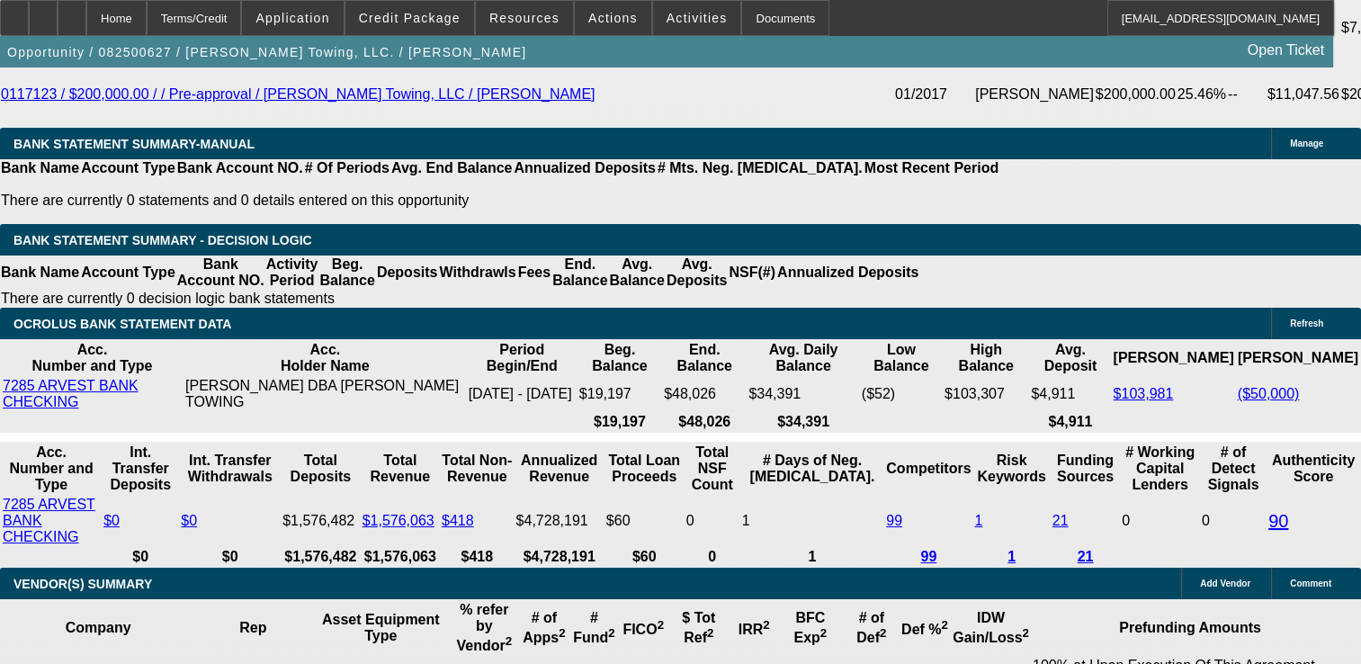
scroll to position [4019, 0]
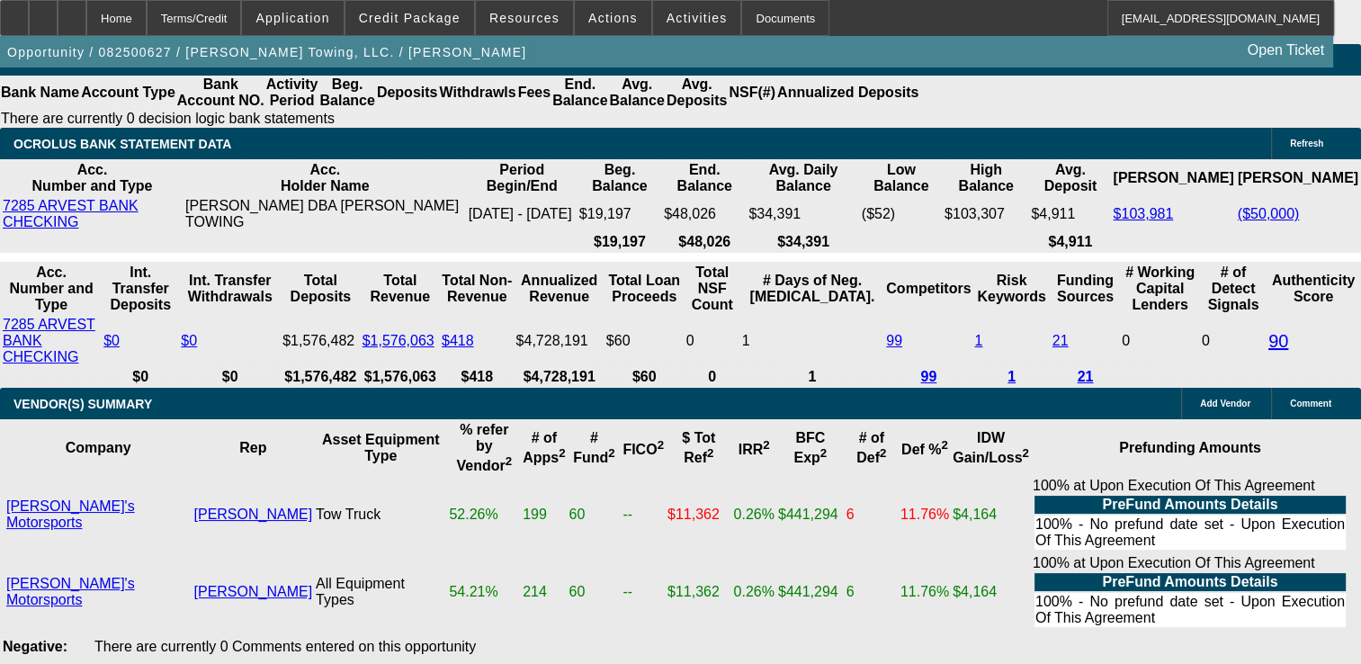
scroll to position [4199, 0]
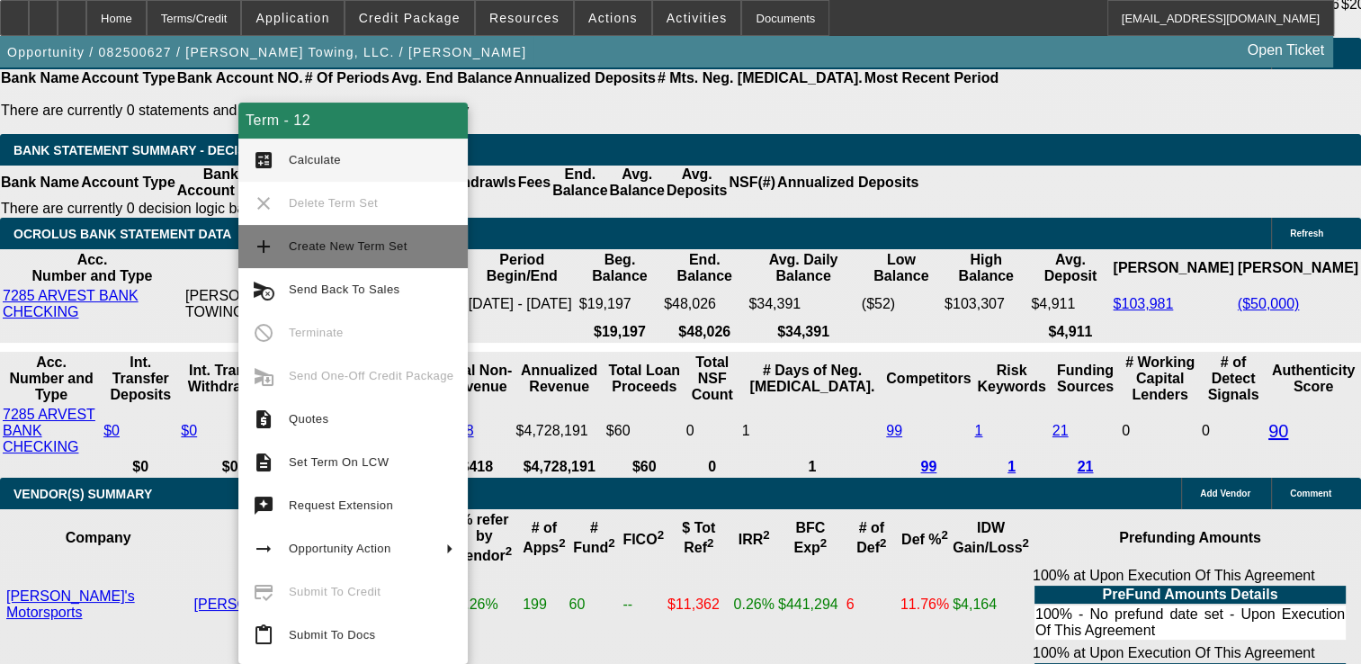
click at [349, 248] on span "Create New Term Set" at bounding box center [348, 245] width 119 height 13
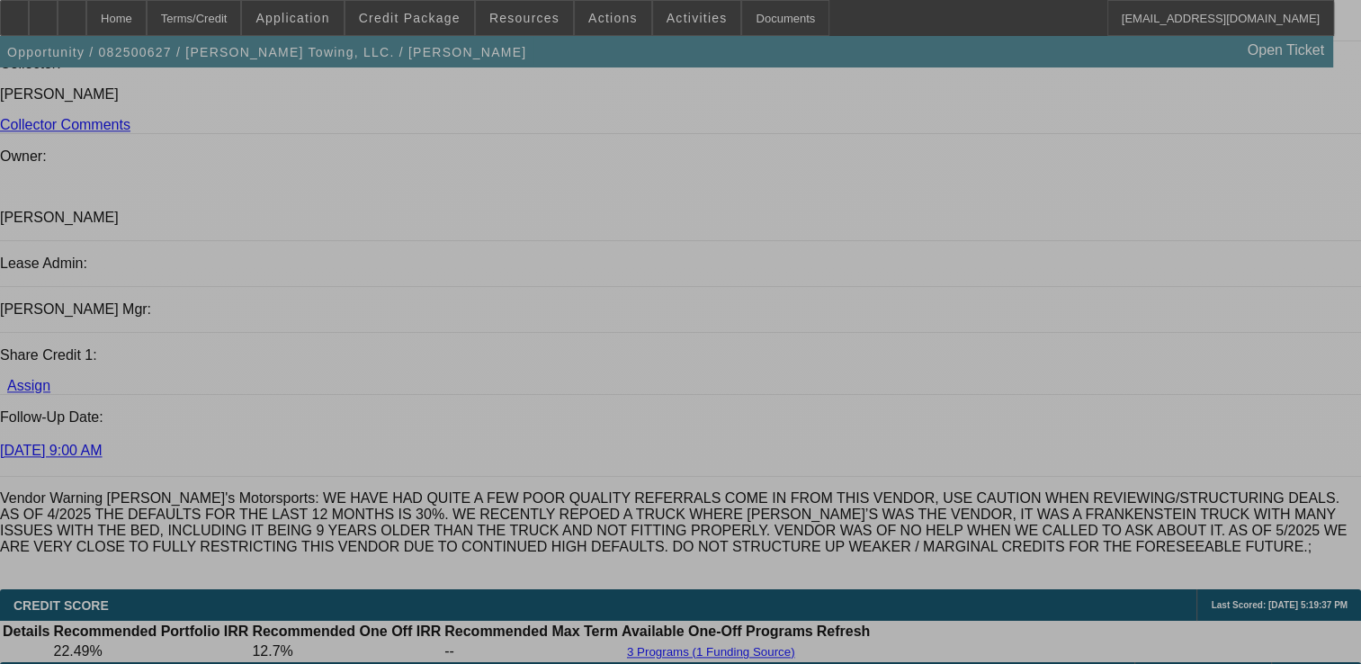
select select "0"
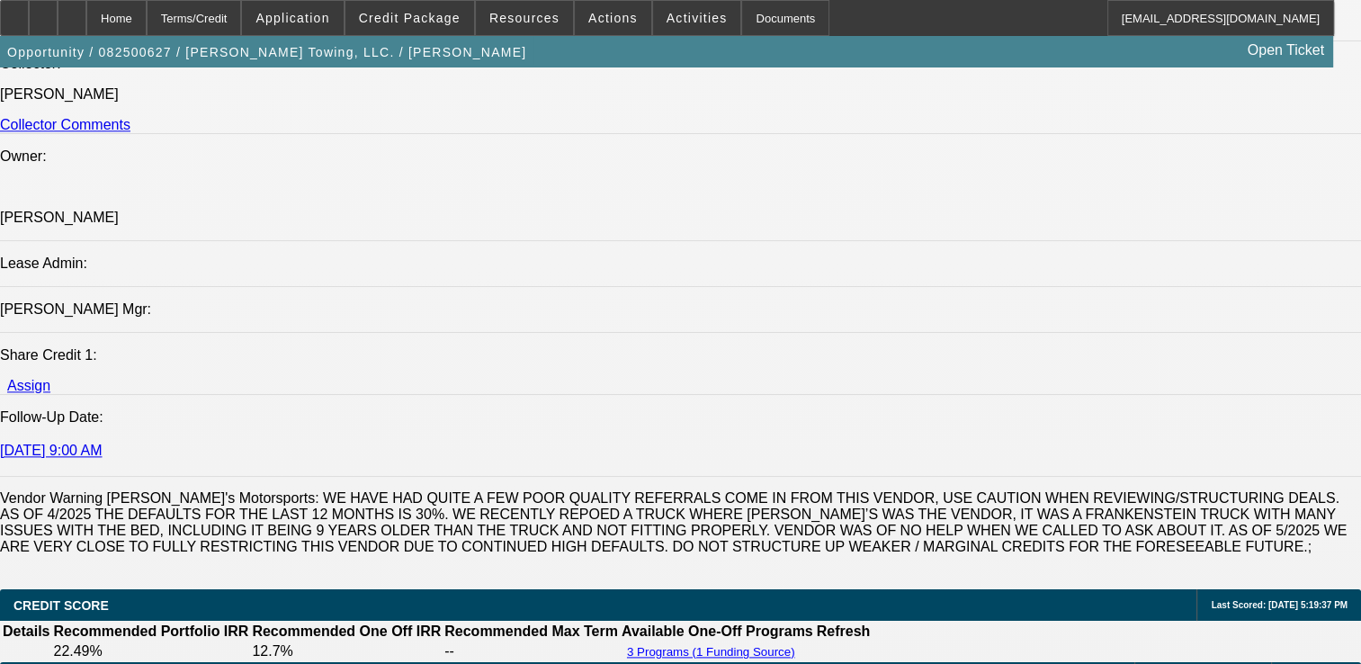
select select "2"
select select "0.1"
select select "0"
select select "2"
select select "0.1"
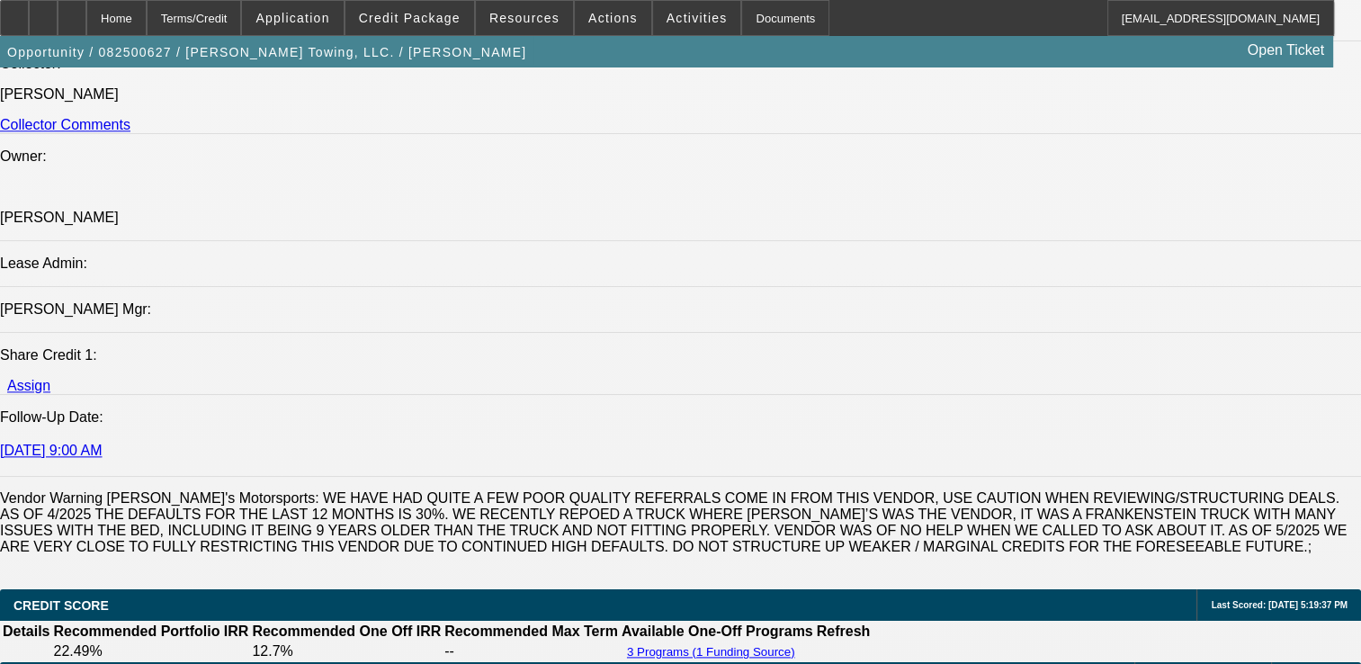
select select "0"
select select "2"
select select "0.1"
select select "0"
select select "2"
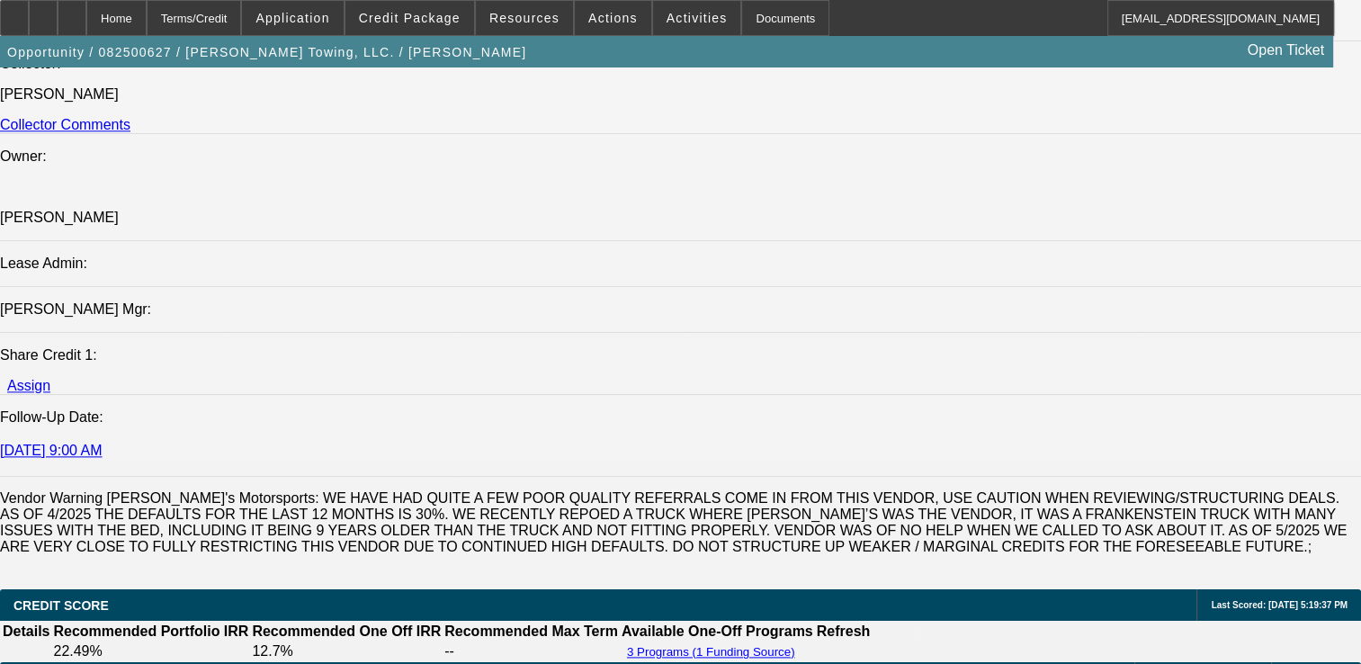
select select "0.1"
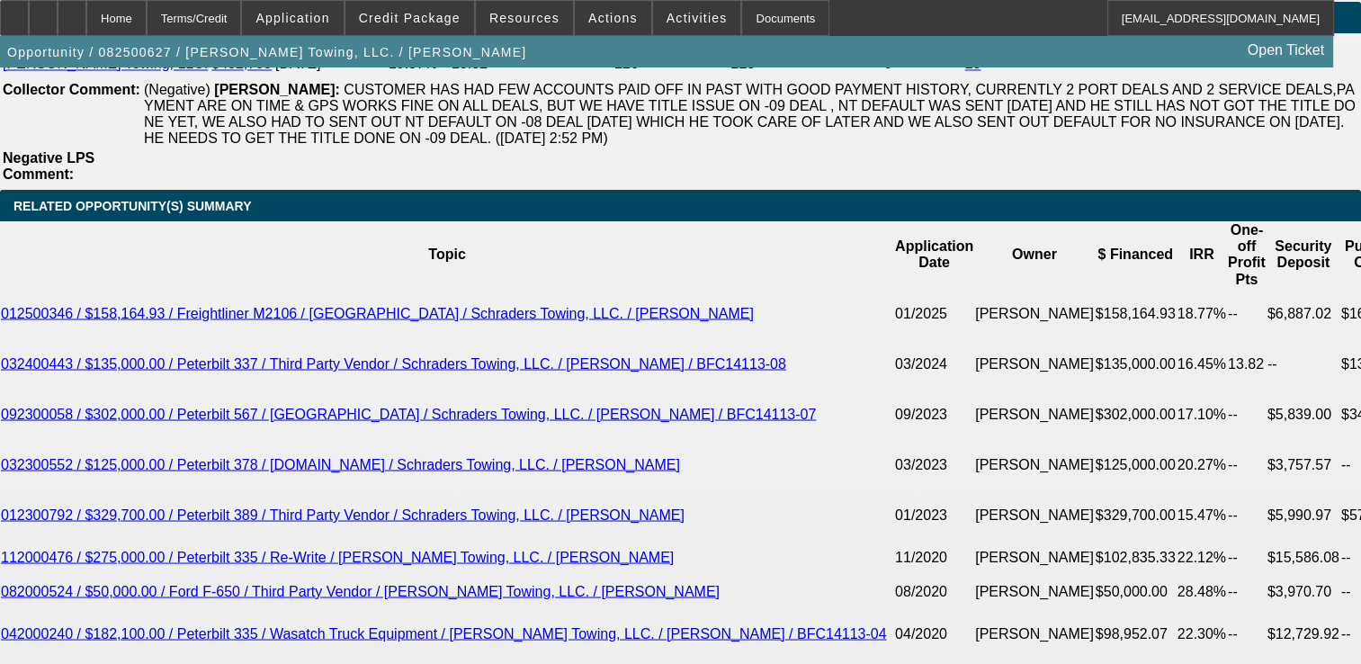
select select "1"
select select "2"
select select "4"
select select "1"
select select "2"
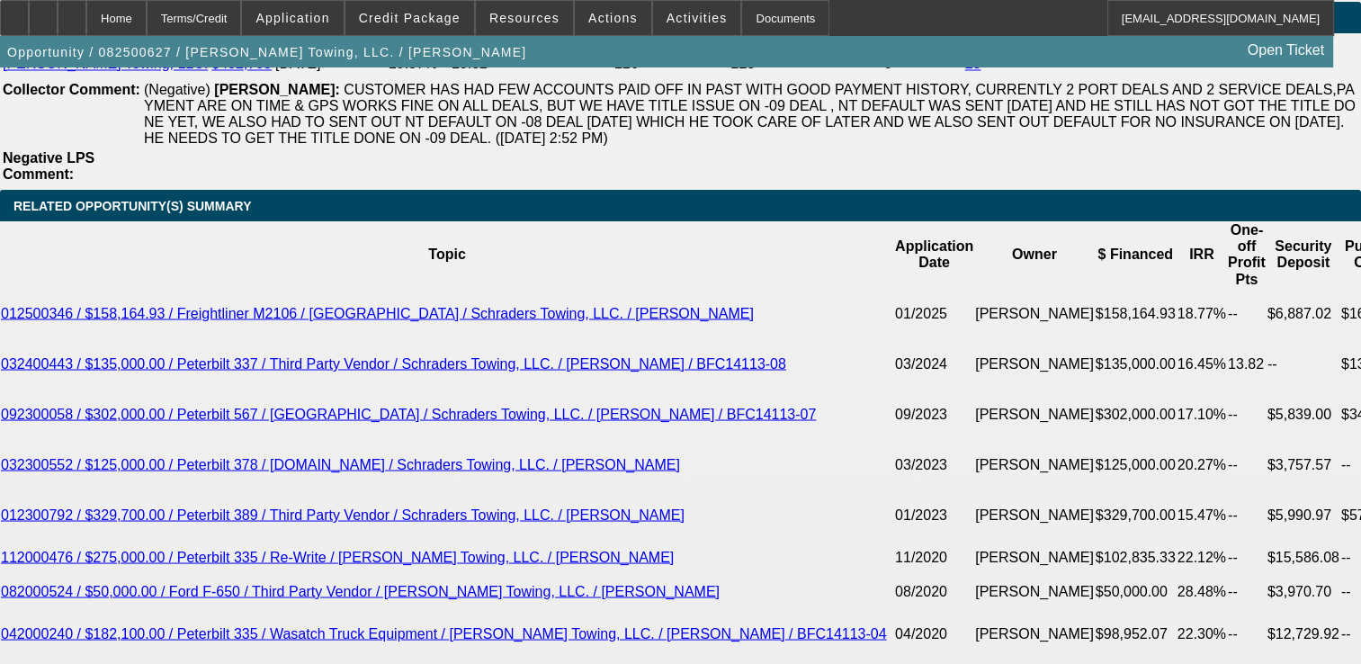
select select "4"
select select "1"
select select "2"
select select "4"
select select "1"
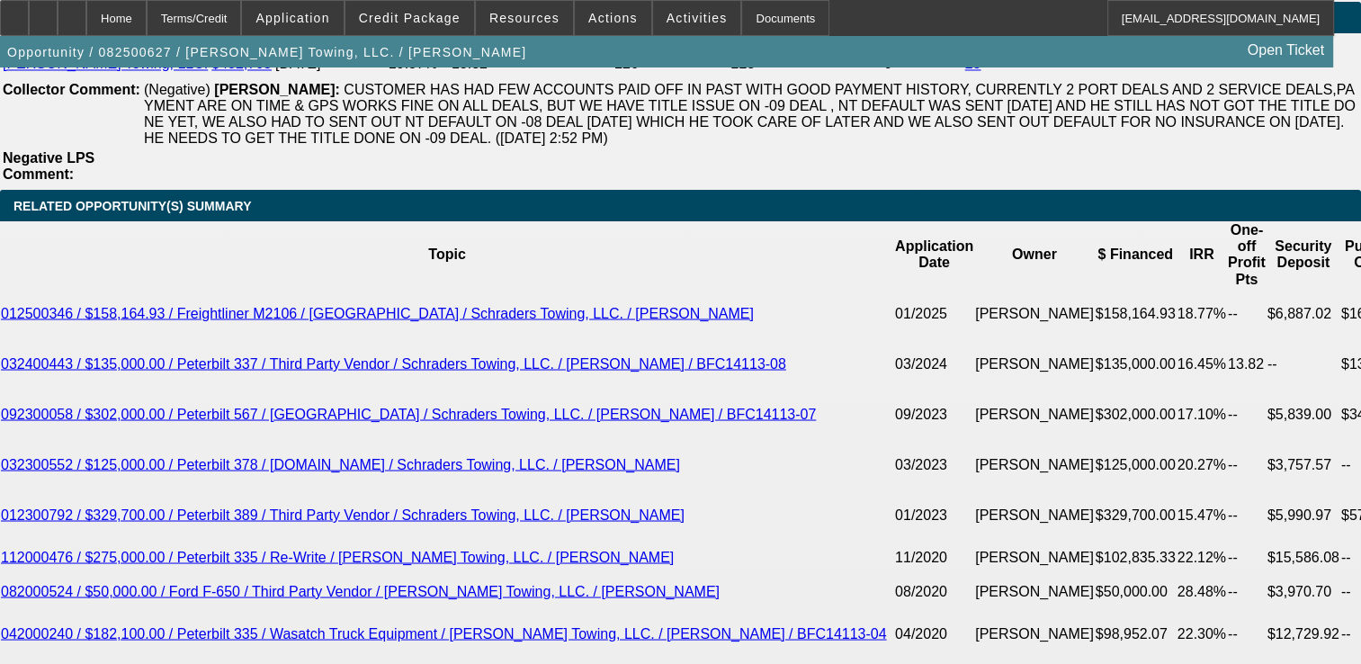
select select "2"
select select "4"
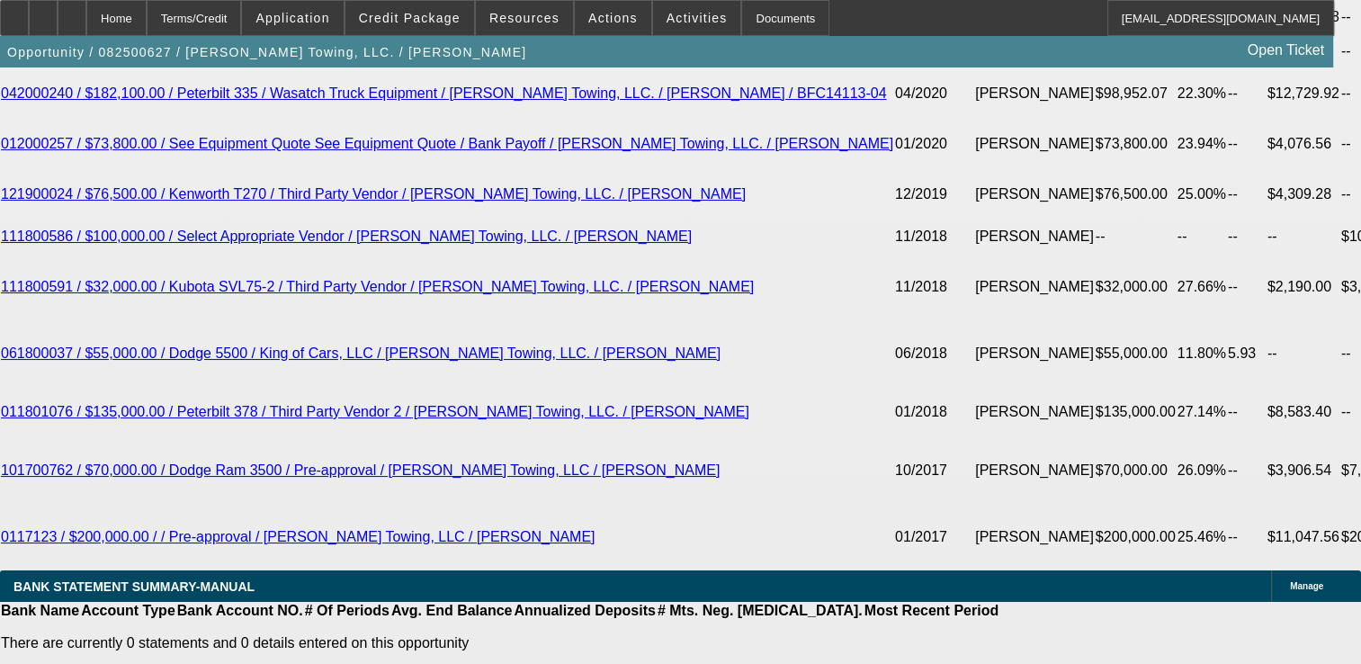
scroll to position [4206, 0]
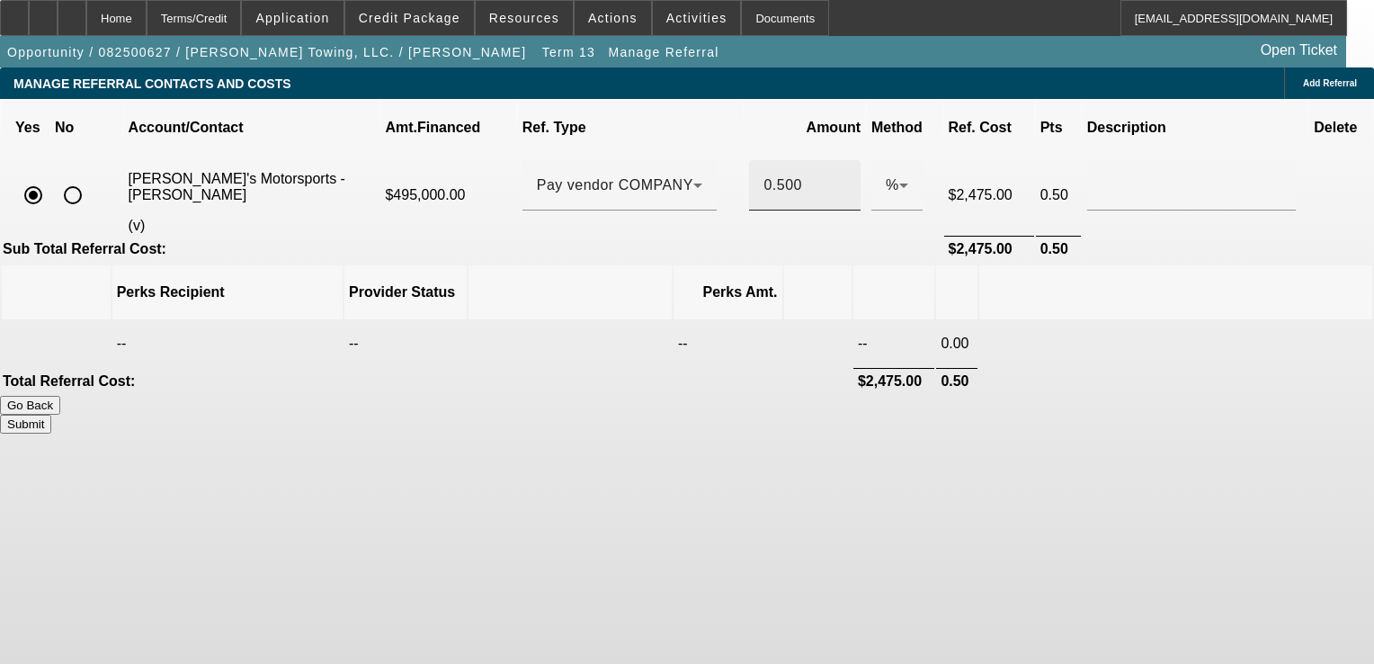
click at [770, 174] on input "0.500" at bounding box center [804, 185] width 83 height 22
click at [1218, 234] on div "MANAGE REFERRAL CONTACTS AND COSTS Add Referral Yes No Account/Contact Amt.Fina…" at bounding box center [687, 250] width 1374 height 366
click at [51, 415] on button "Submit" at bounding box center [25, 424] width 51 height 19
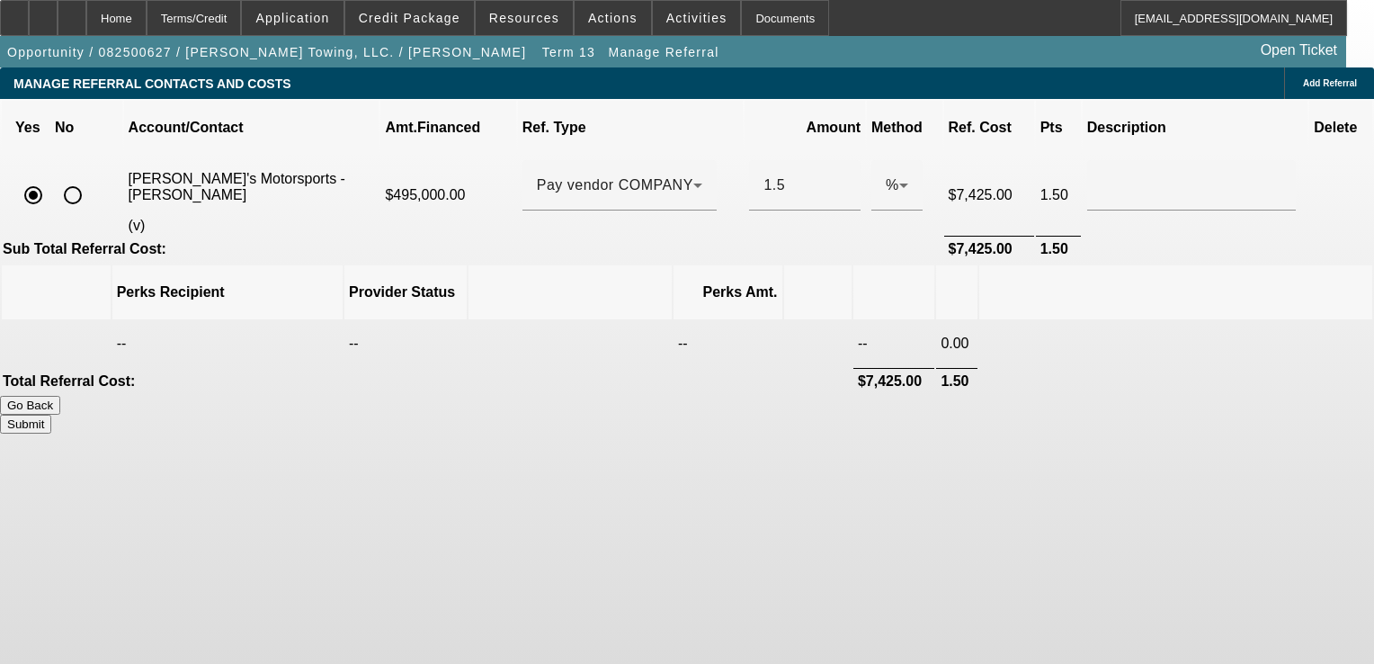
type input "1.500"
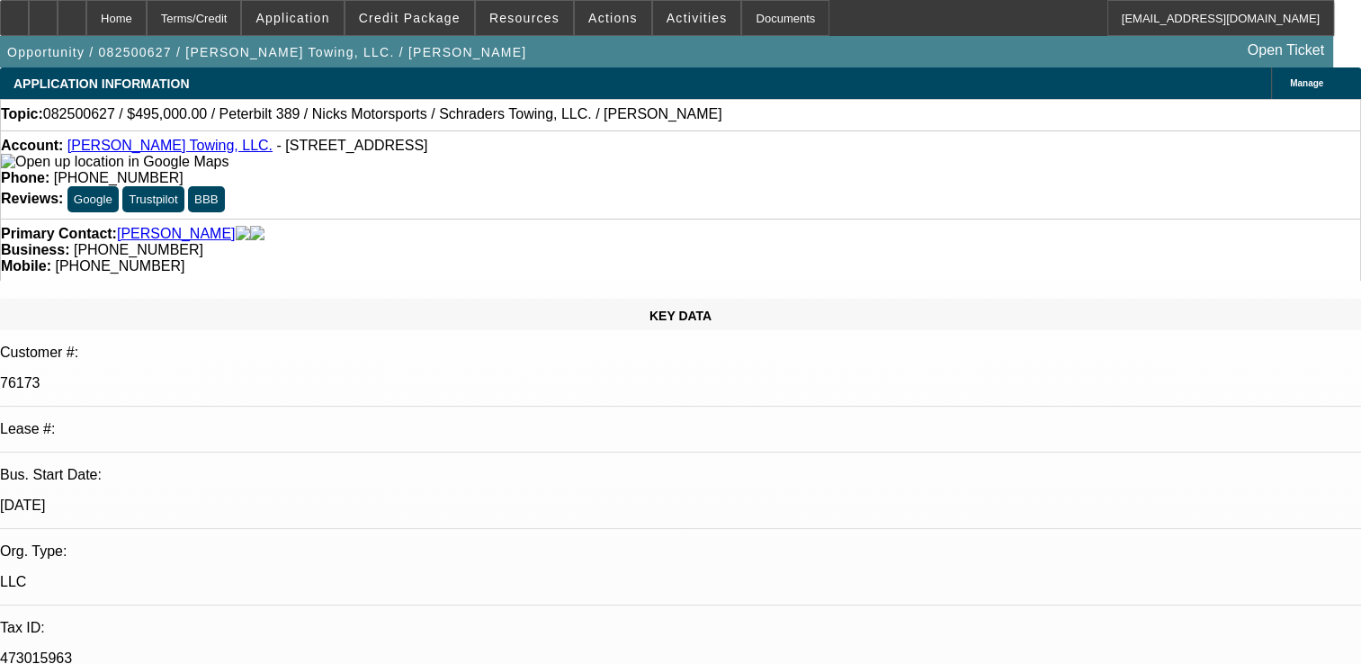
select select "0"
select select "2"
select select "0.1"
select select "4"
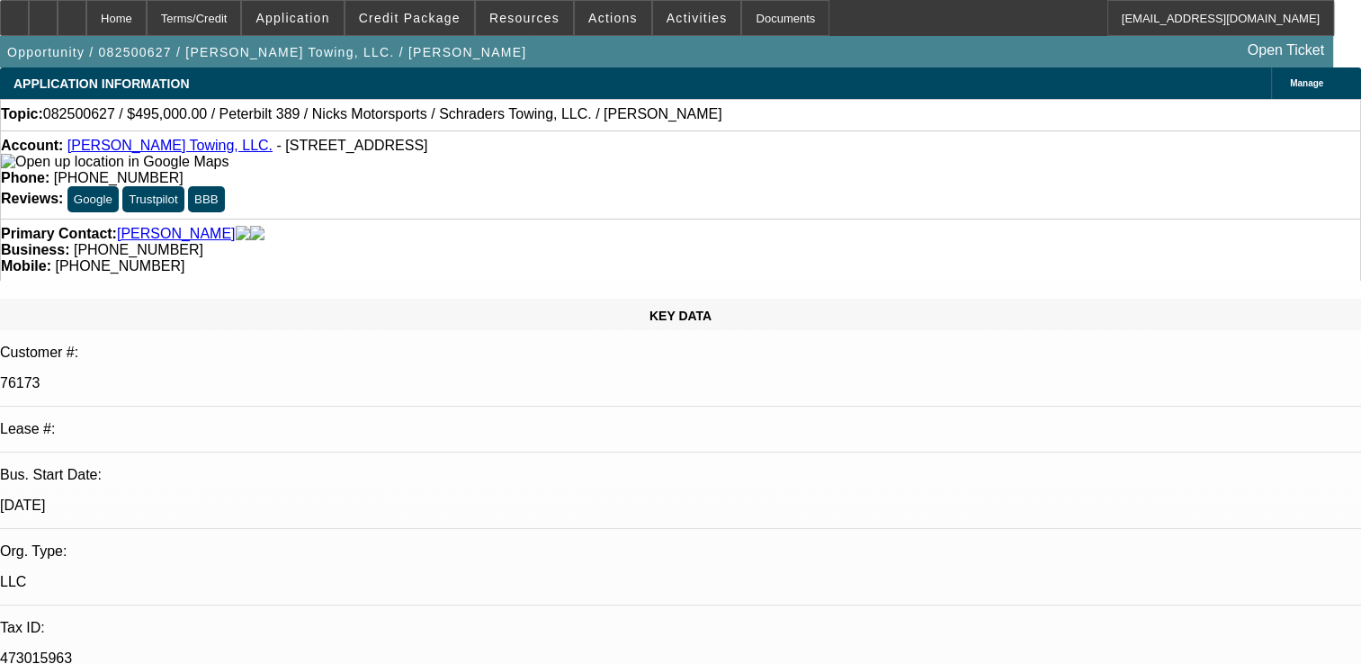
select select "0"
select select "2"
select select "0.1"
select select "4"
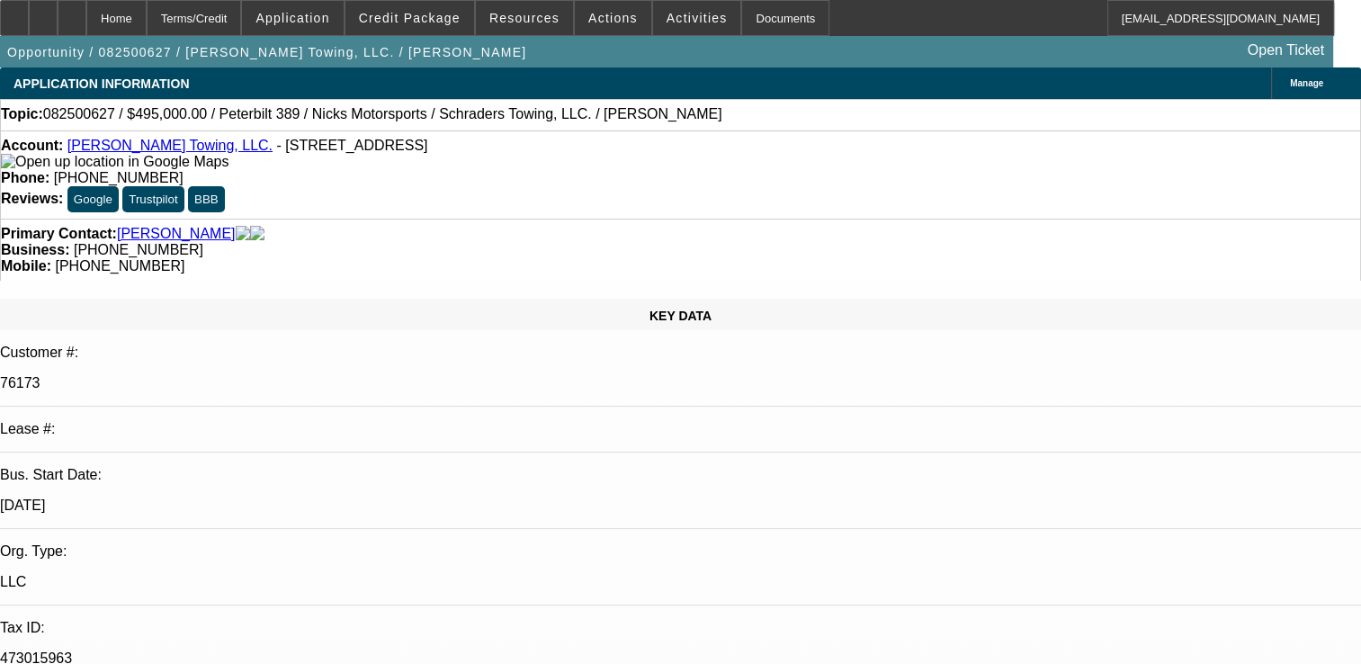
select select "0"
select select "2"
select select "0.1"
select select "4"
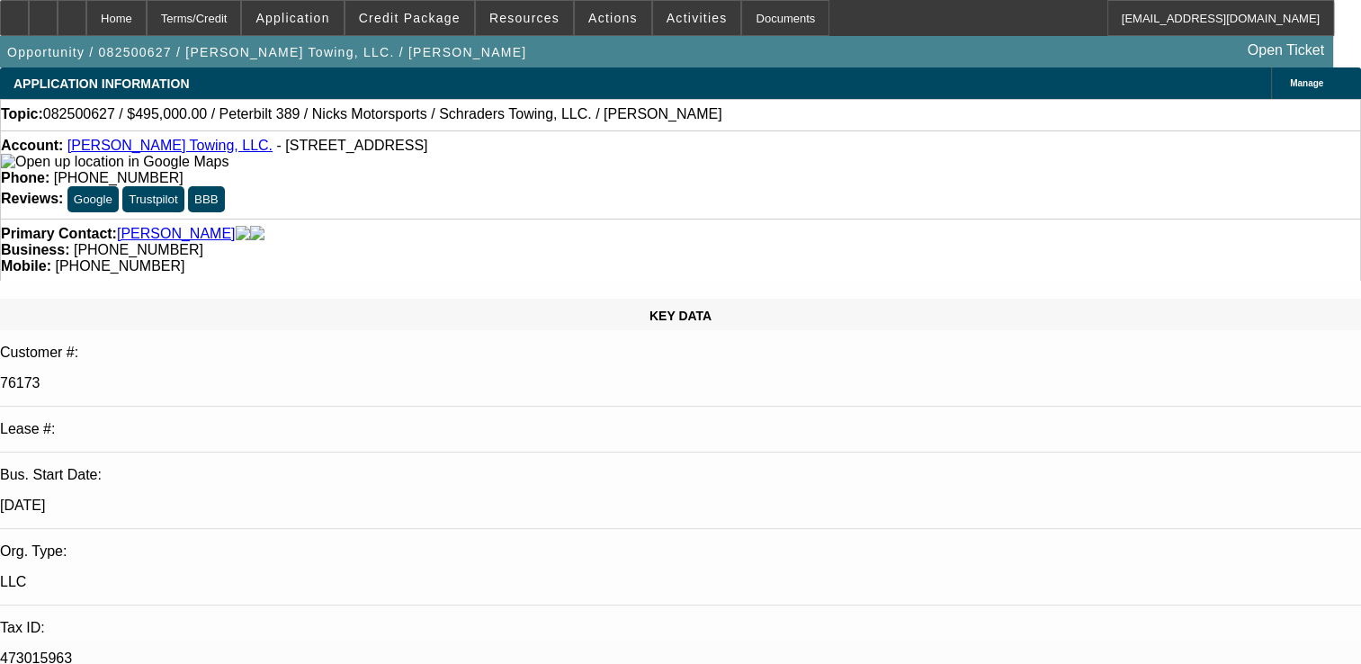
select select "0"
select select "2"
select select "0.1"
select select "4"
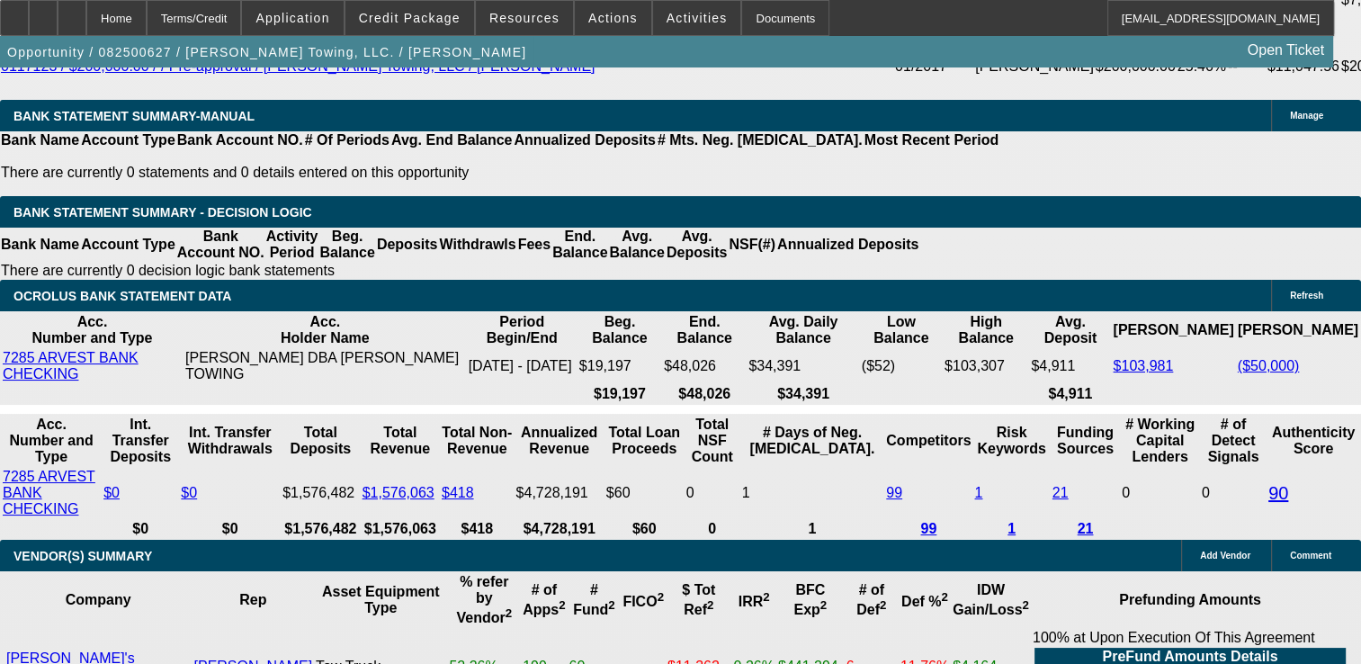
scroll to position [4273, 0]
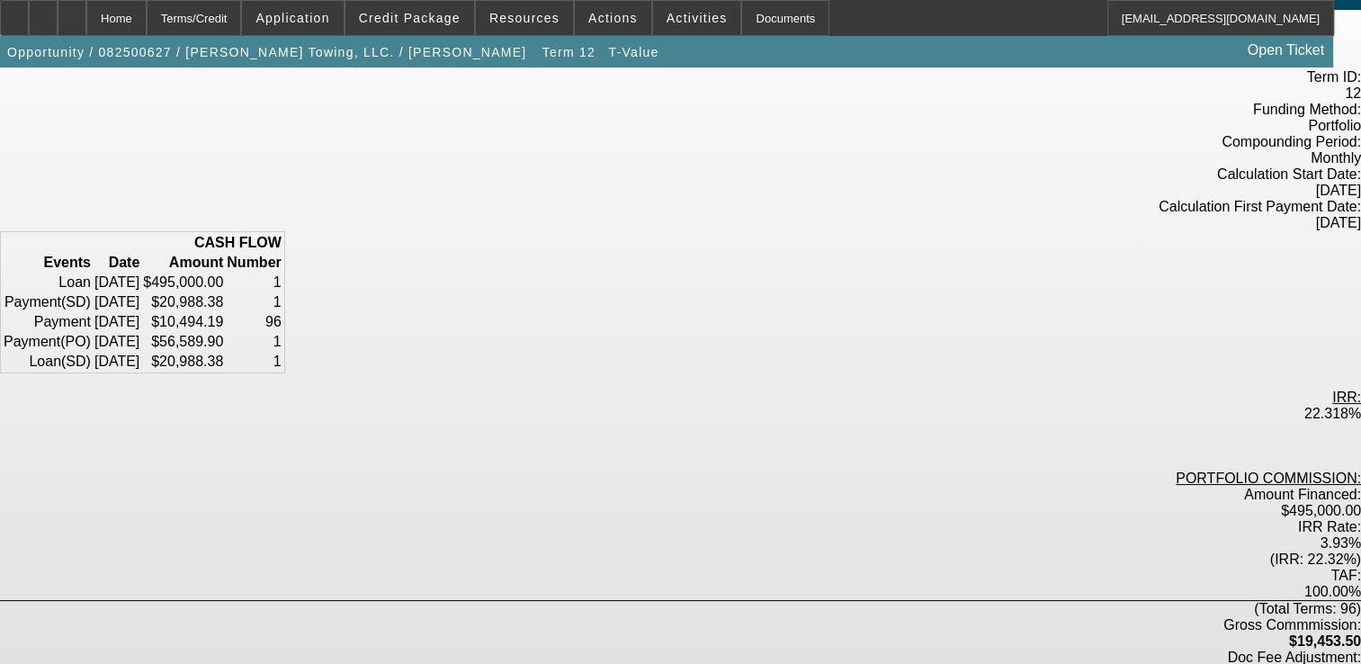
scroll to position [90, 0]
click at [223, 16] on div "Terms/Credit" at bounding box center [194, 18] width 95 height 36
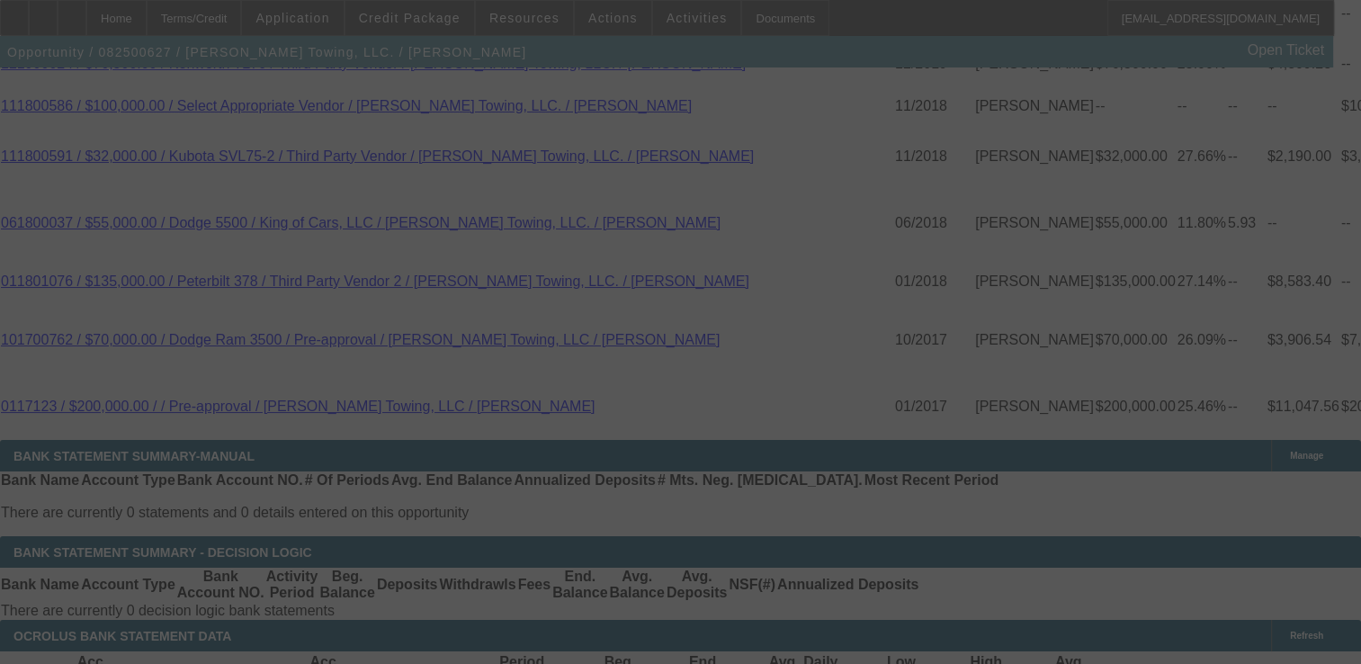
scroll to position [3851, 0]
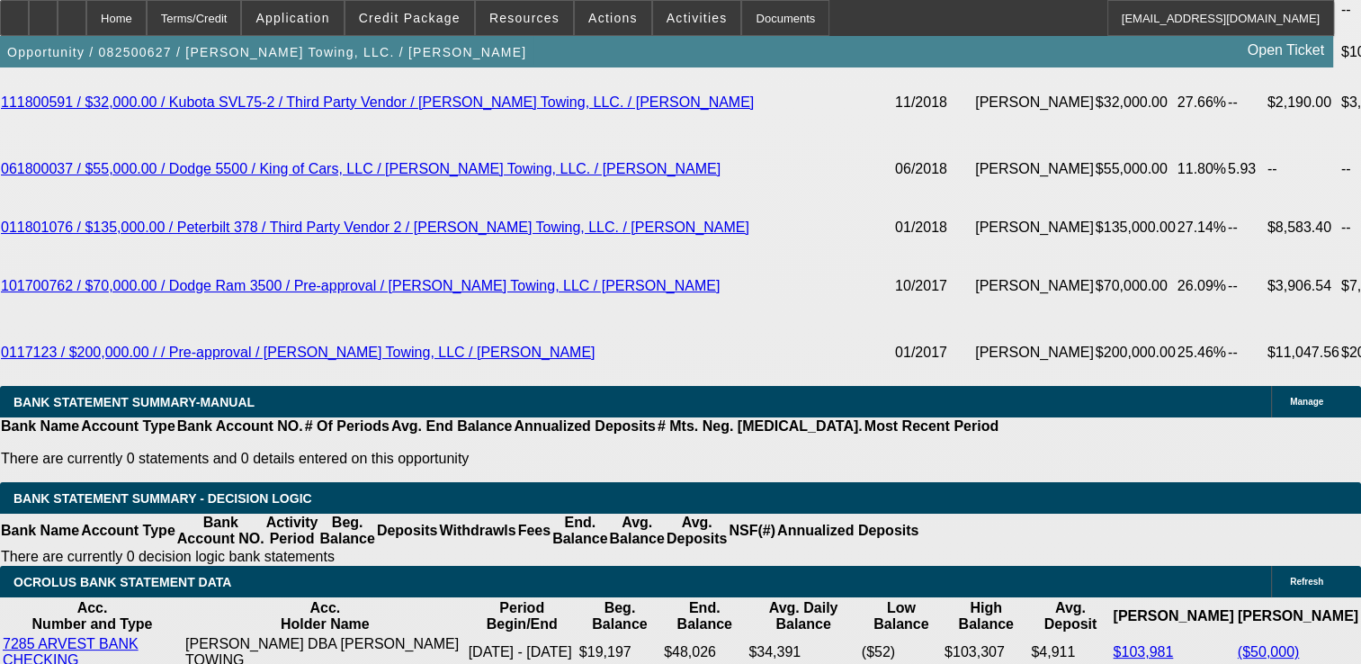
select select "0"
select select "2"
select select "0.1"
select select "4"
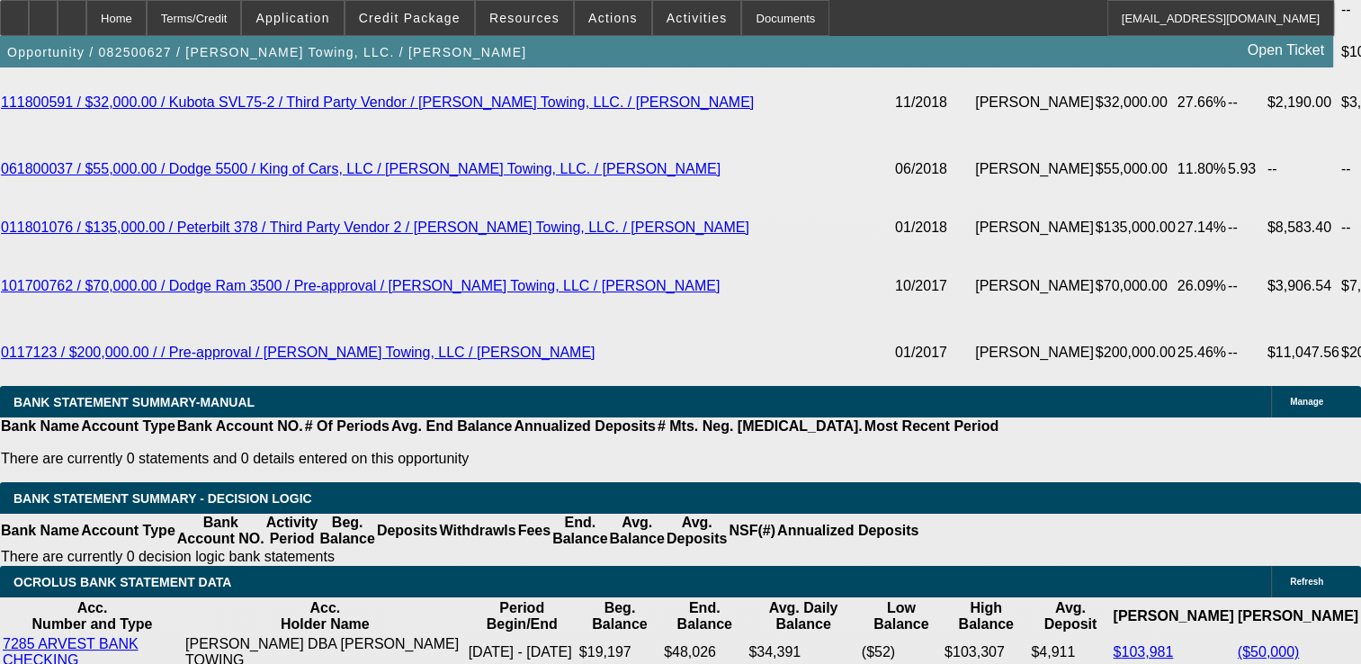
select select "0"
select select "2"
select select "0.1"
select select "4"
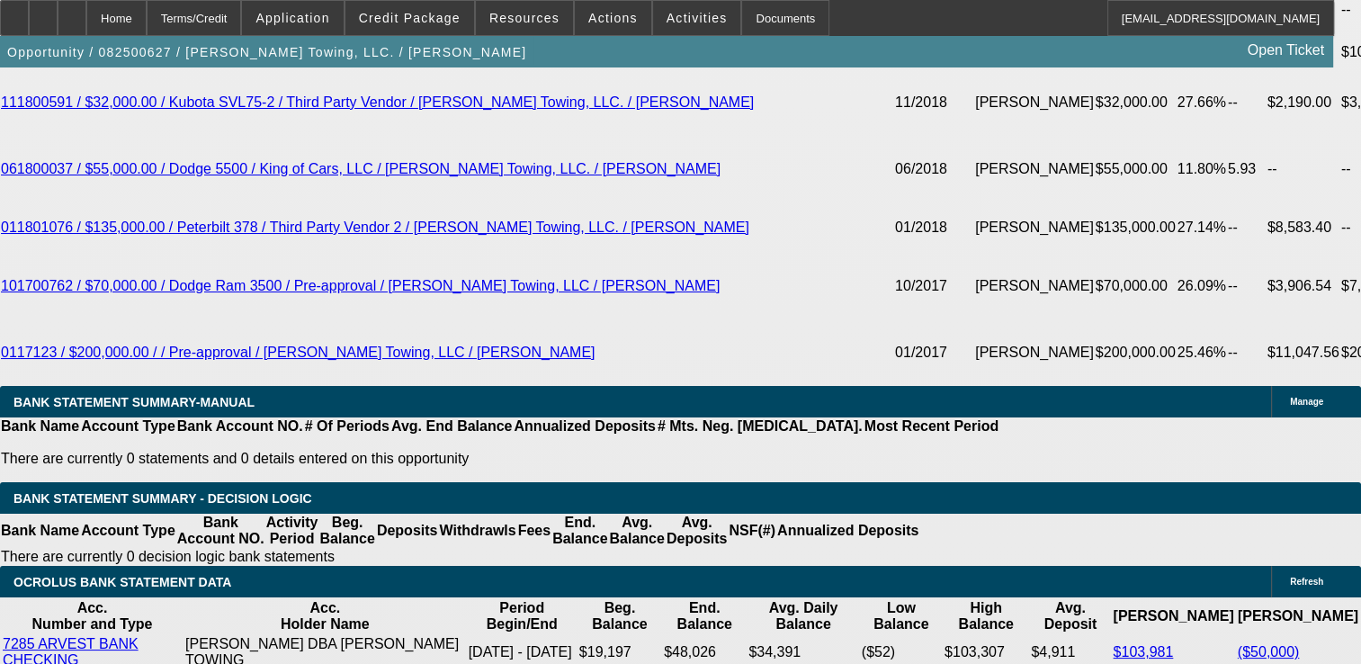
select select "0"
select select "2"
select select "0.1"
select select "4"
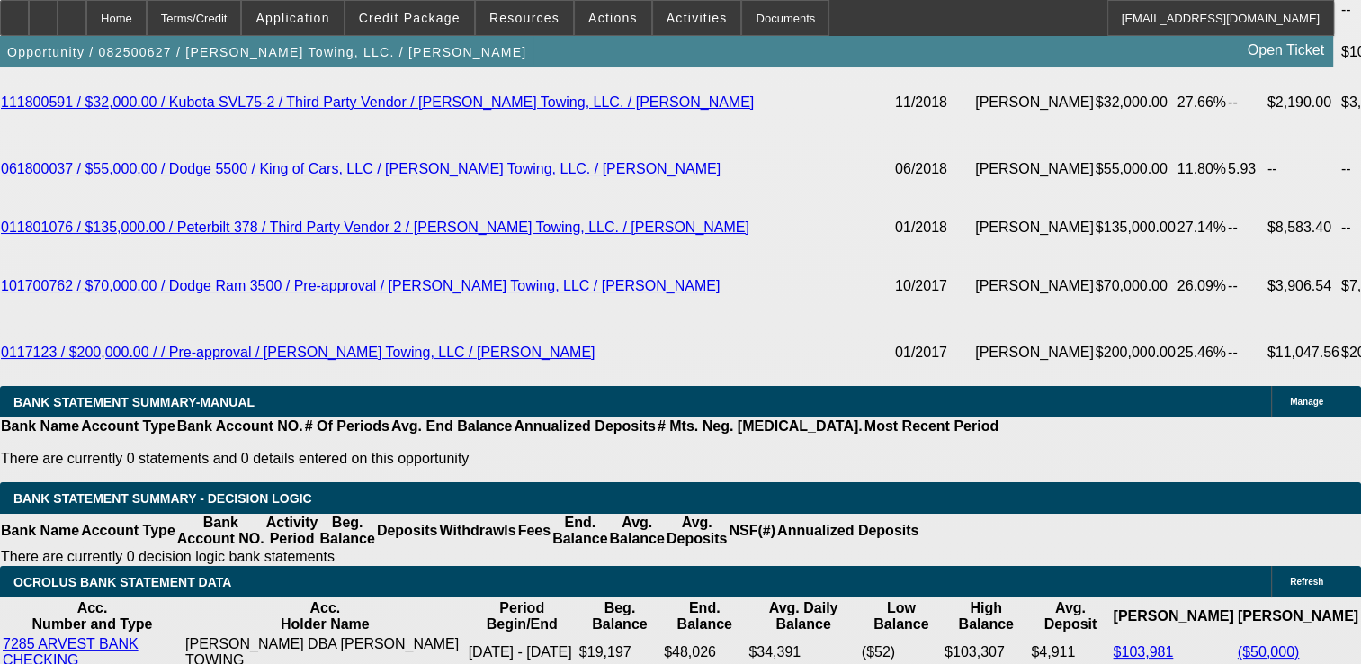
select select "0"
select select "2"
select select "0.1"
select select "4"
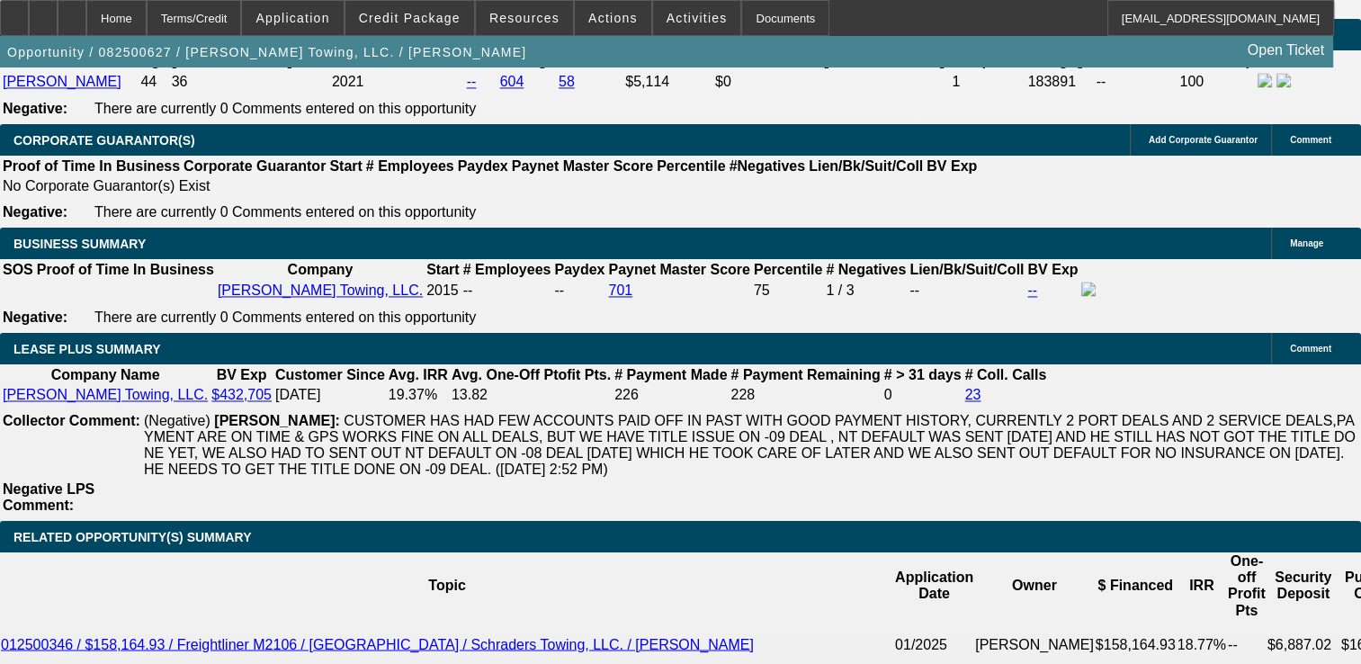
scroll to position [2817, 0]
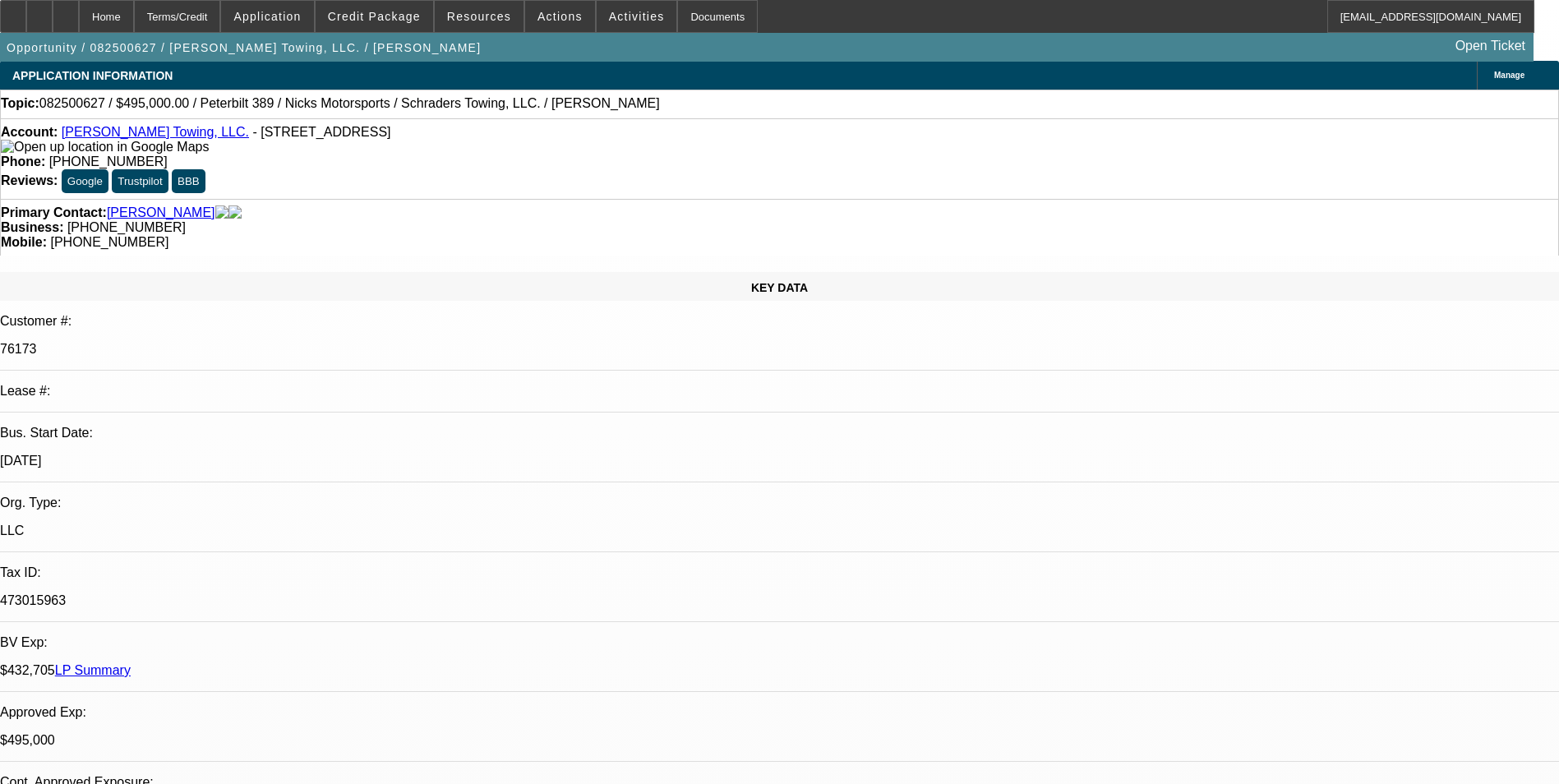
scroll to position [0, 0]
